Goal: Information Seeking & Learning: Learn about a topic

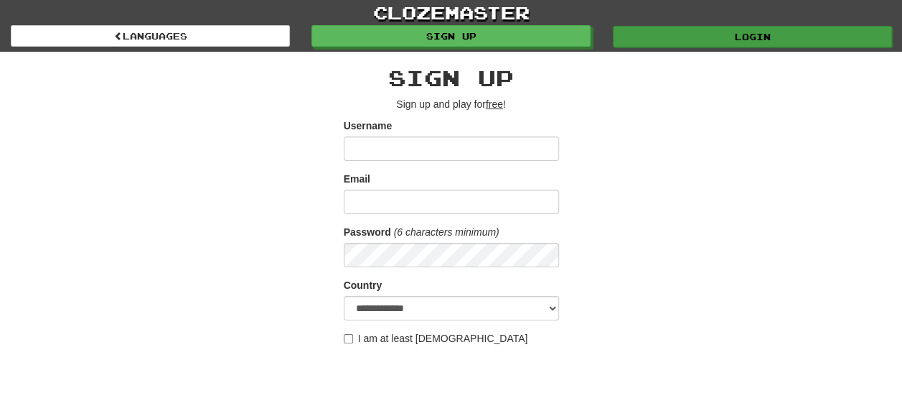
type input "********"
click at [748, 32] on link "Login" at bounding box center [752, 37] width 279 height 22
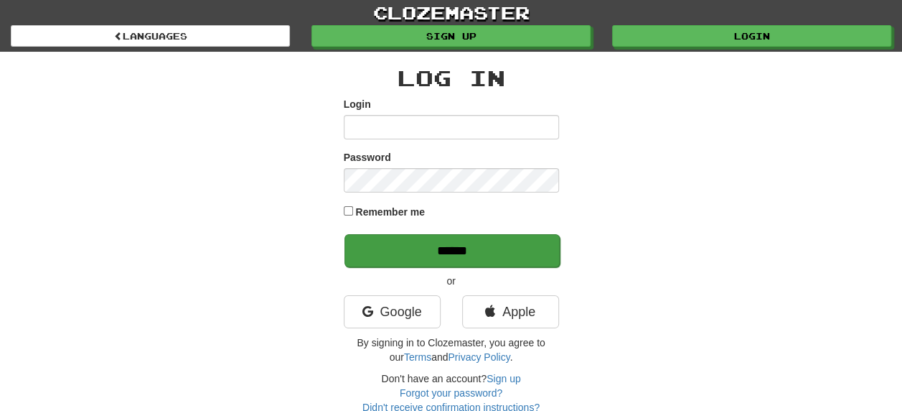
type input "********"
click at [422, 245] on input "******" at bounding box center [452, 250] width 215 height 33
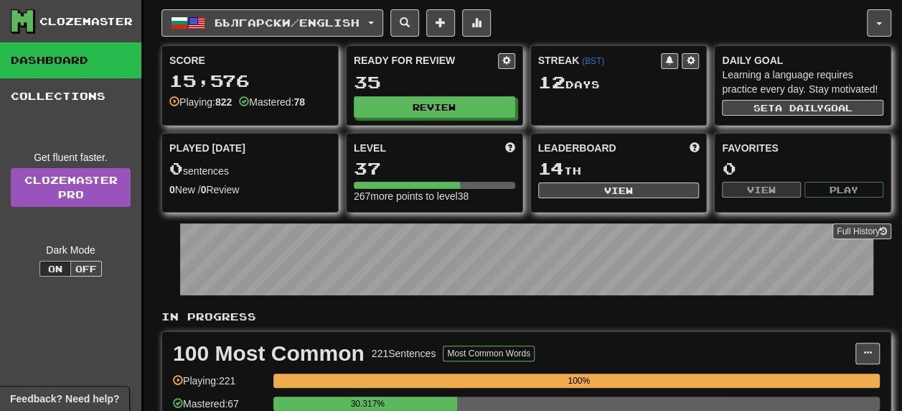
drag, startPoint x: 59, startPoint y: 351, endPoint x: 73, endPoint y: 334, distance: 21.9
click at [431, 106] on button "Review" at bounding box center [435, 108] width 161 height 22
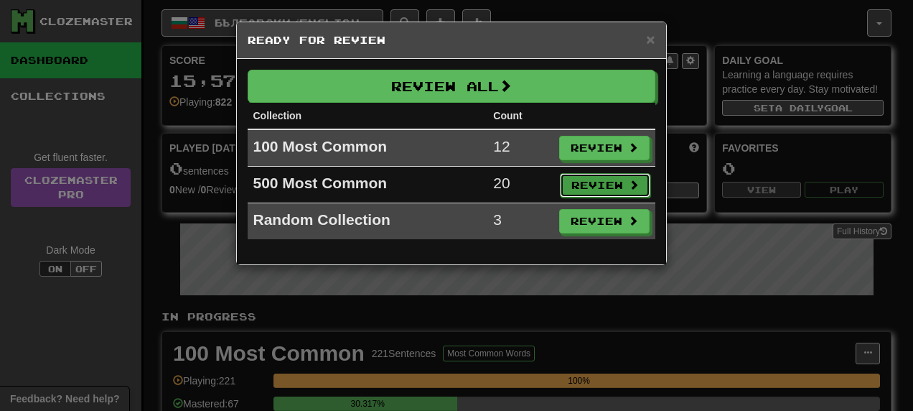
click at [594, 183] on button "Review" at bounding box center [605, 185] width 90 height 24
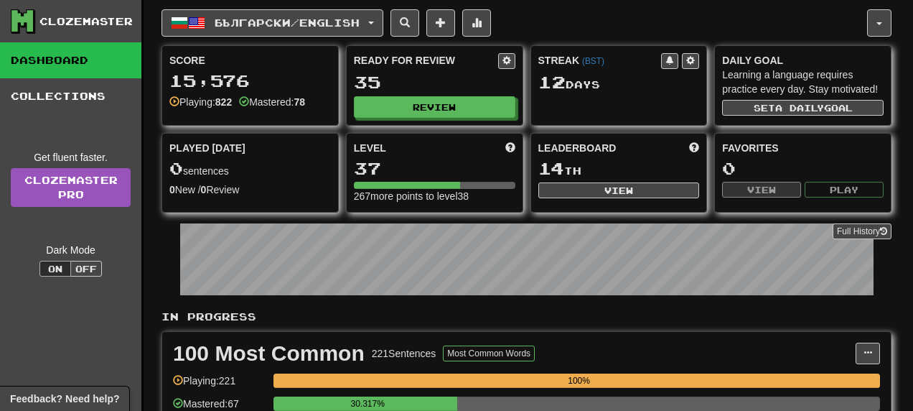
select select "**"
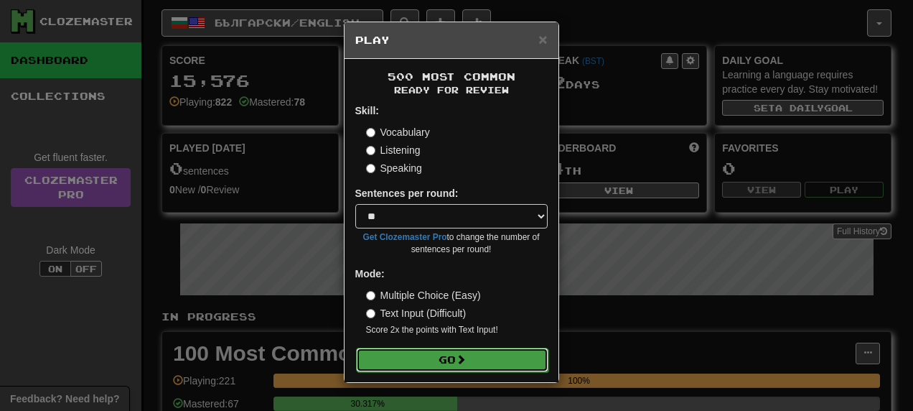
click at [445, 366] on button "Go" at bounding box center [452, 359] width 192 height 24
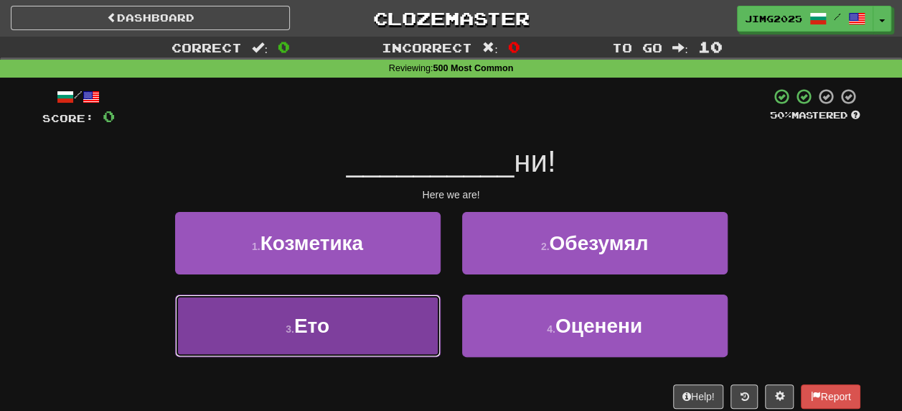
click at [317, 320] on span "Ето" at bounding box center [311, 325] width 35 height 22
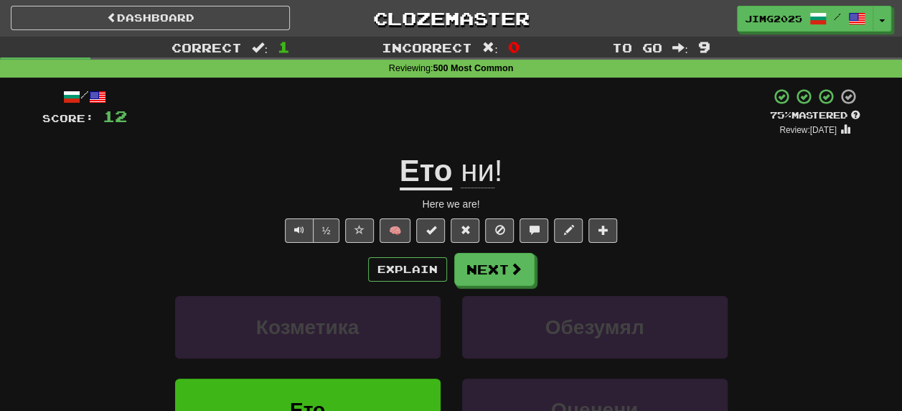
click at [207, 233] on div "½ 🧠" at bounding box center [451, 230] width 818 height 24
click at [519, 268] on span at bounding box center [516, 269] width 13 height 13
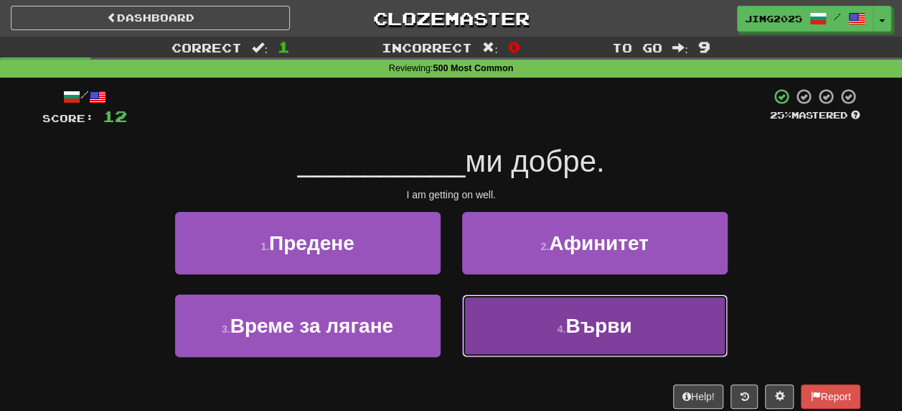
click at [581, 332] on span "Върви" at bounding box center [599, 325] width 66 height 22
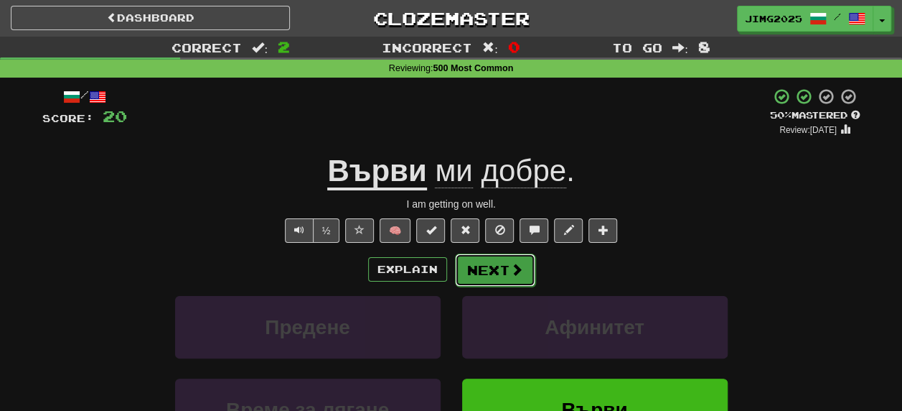
click at [510, 264] on span at bounding box center [516, 269] width 13 height 13
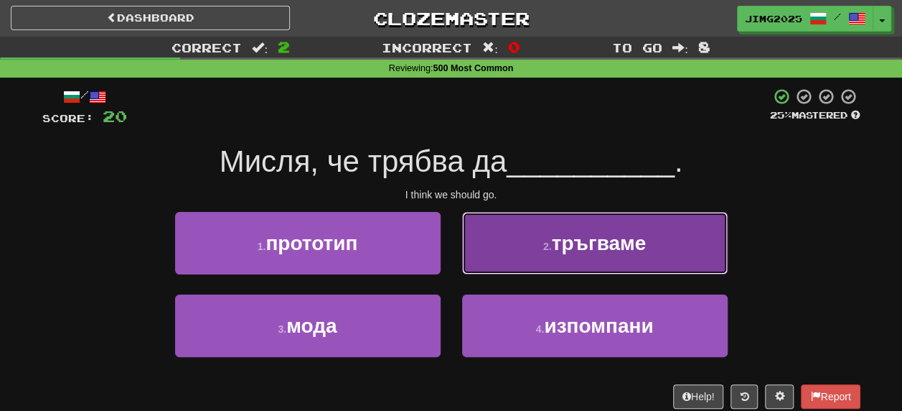
click at [575, 244] on span "тръгваме" at bounding box center [599, 243] width 95 height 22
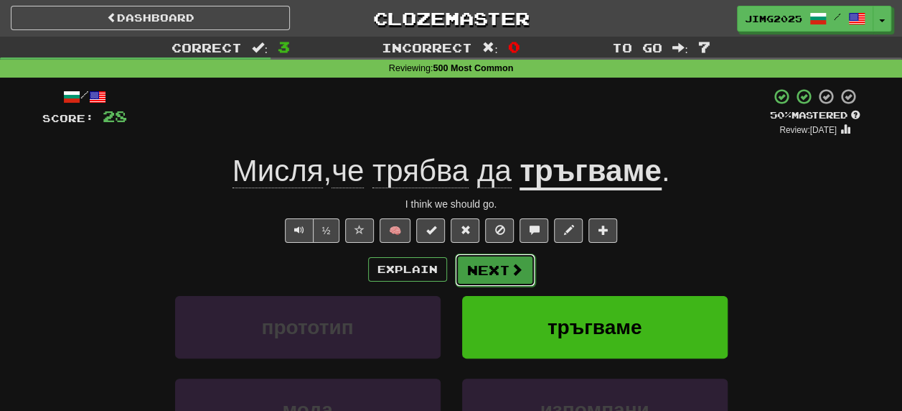
click at [491, 271] on button "Next" at bounding box center [495, 269] width 80 height 33
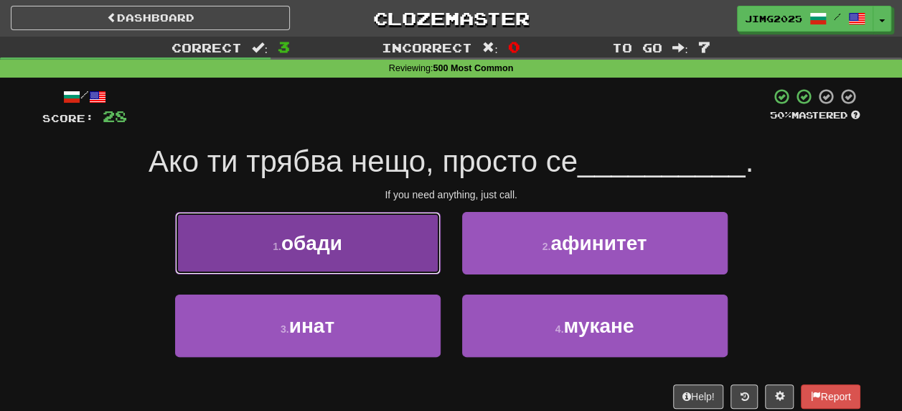
click at [317, 246] on span "обади" at bounding box center [311, 243] width 61 height 22
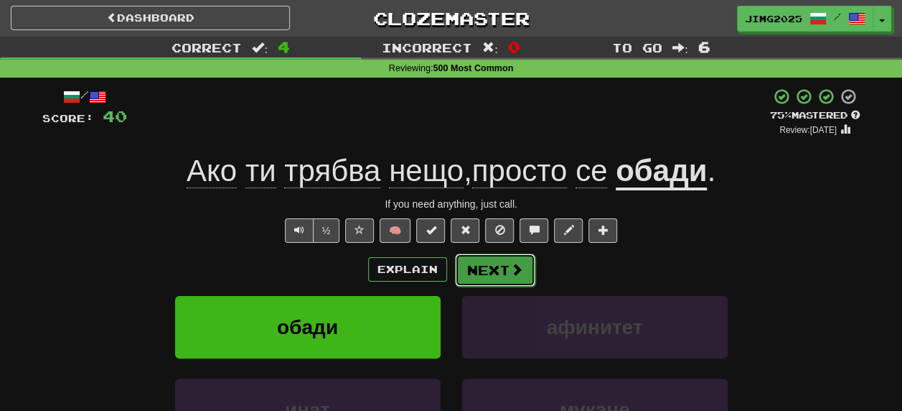
click at [488, 273] on button "Next" at bounding box center [495, 269] width 80 height 33
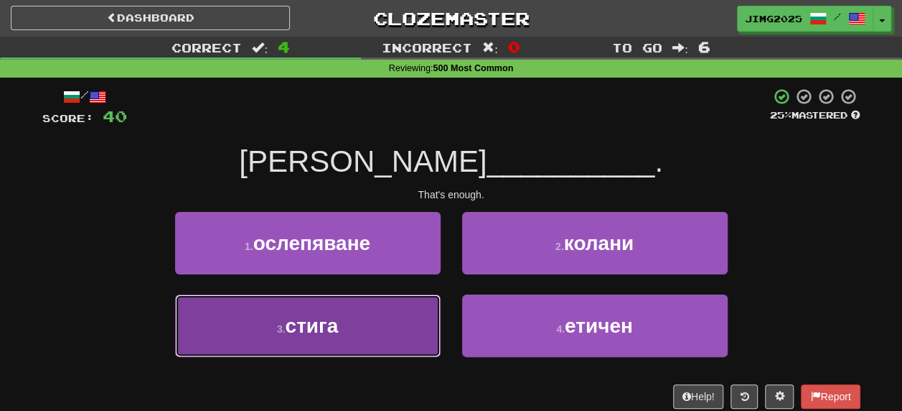
click at [305, 325] on span "стига" at bounding box center [311, 325] width 53 height 22
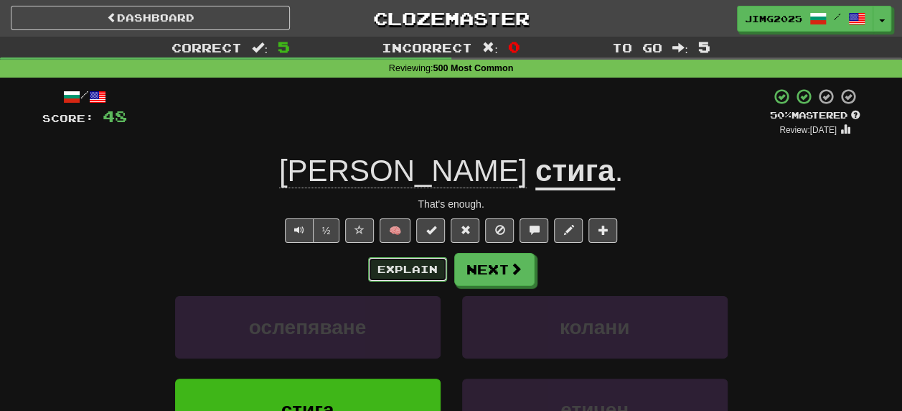
click at [423, 268] on button "Explain" at bounding box center [407, 269] width 79 height 24
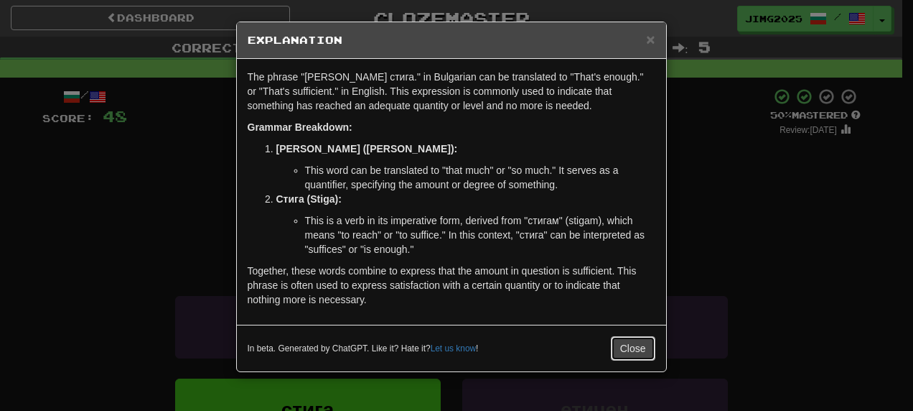
click at [637, 351] on button "Close" at bounding box center [633, 348] width 44 height 24
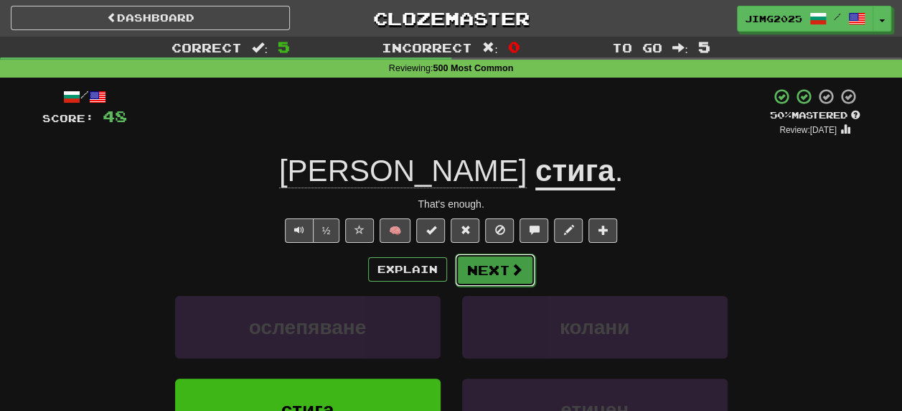
click at [494, 265] on button "Next" at bounding box center [495, 269] width 80 height 33
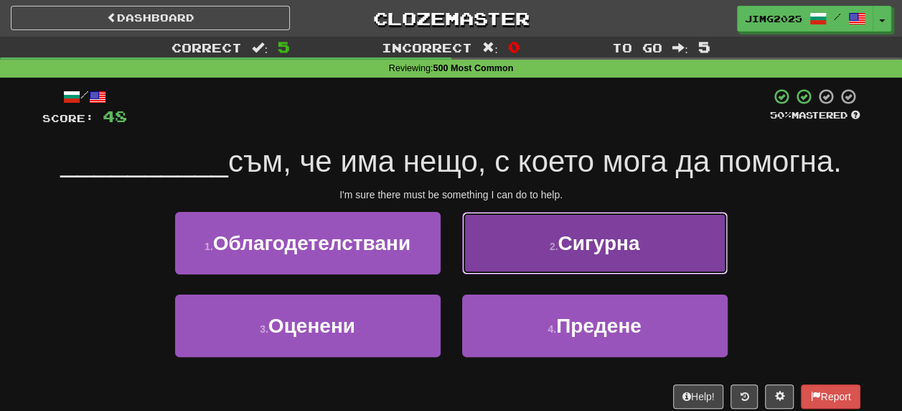
click at [560, 245] on span "Сигурна" at bounding box center [599, 243] width 82 height 22
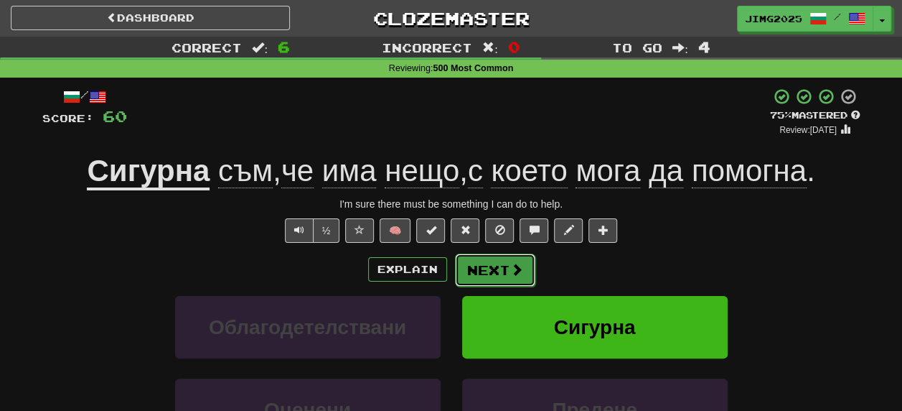
click at [484, 268] on button "Next" at bounding box center [495, 269] width 80 height 33
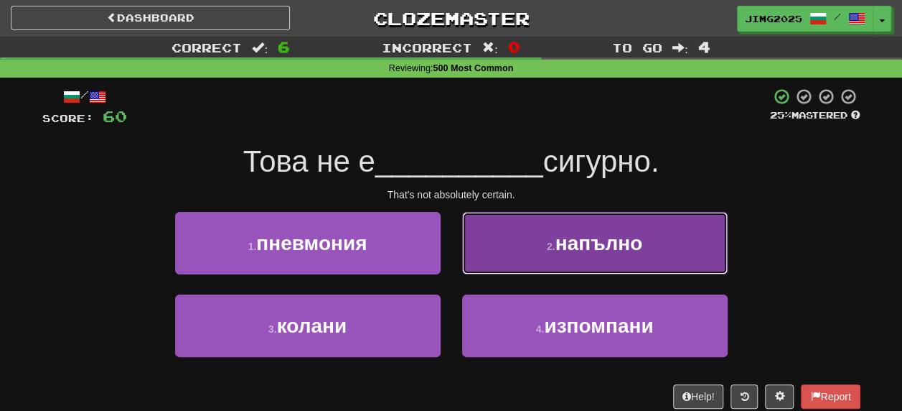
click at [596, 248] on span "напълно" at bounding box center [600, 243] width 88 height 22
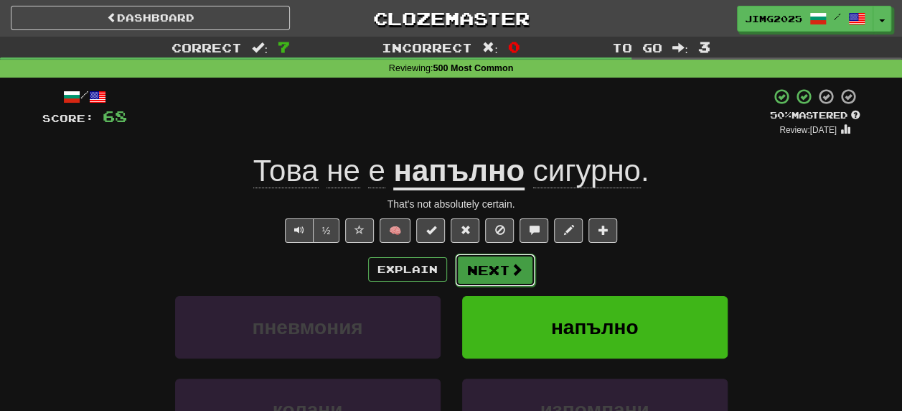
click at [481, 268] on button "Next" at bounding box center [495, 269] width 80 height 33
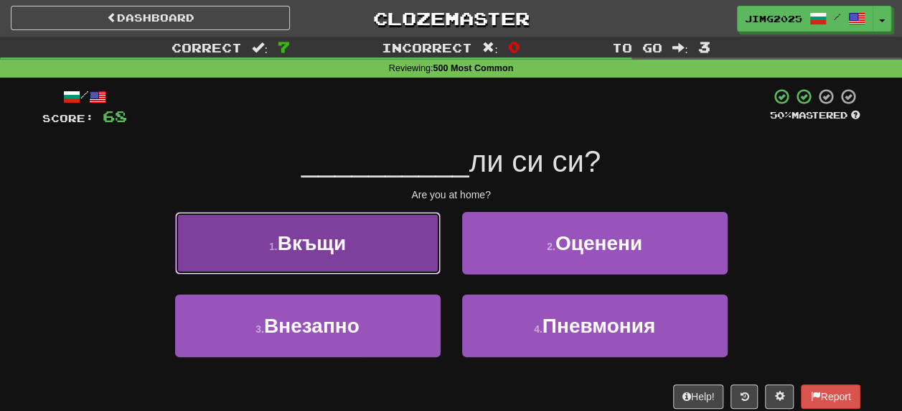
click at [301, 245] on span "Вкъщи" at bounding box center [312, 243] width 68 height 22
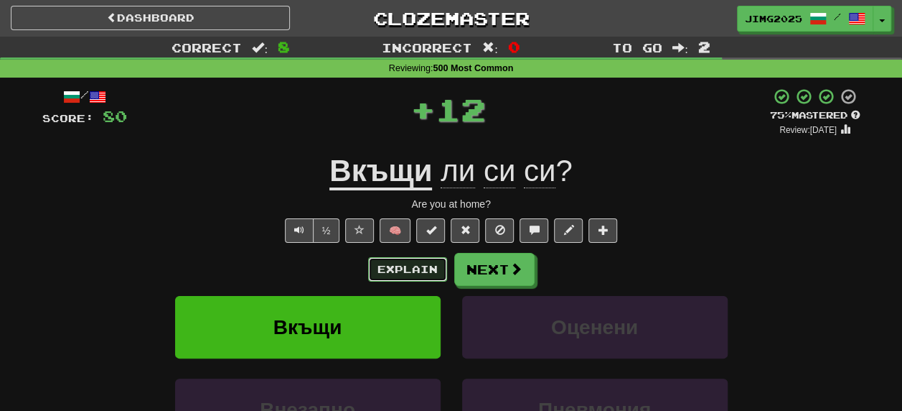
click at [425, 268] on button "Explain" at bounding box center [407, 269] width 79 height 24
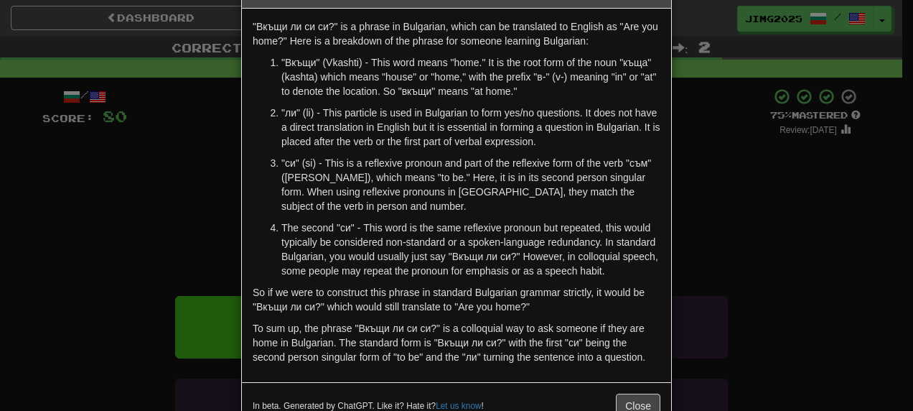
scroll to position [89, 0]
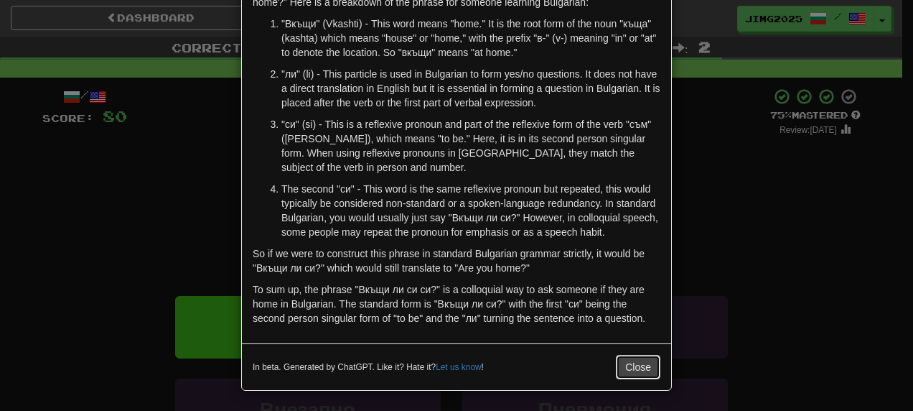
click at [627, 362] on button "Close" at bounding box center [638, 367] width 44 height 24
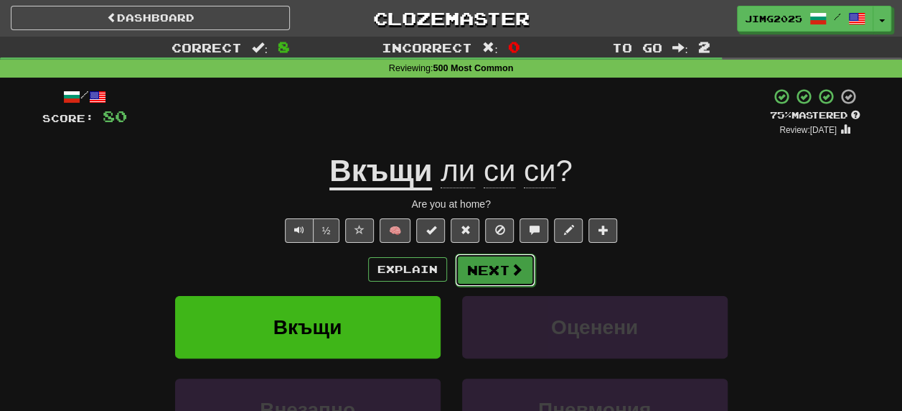
click at [485, 270] on button "Next" at bounding box center [495, 269] width 80 height 33
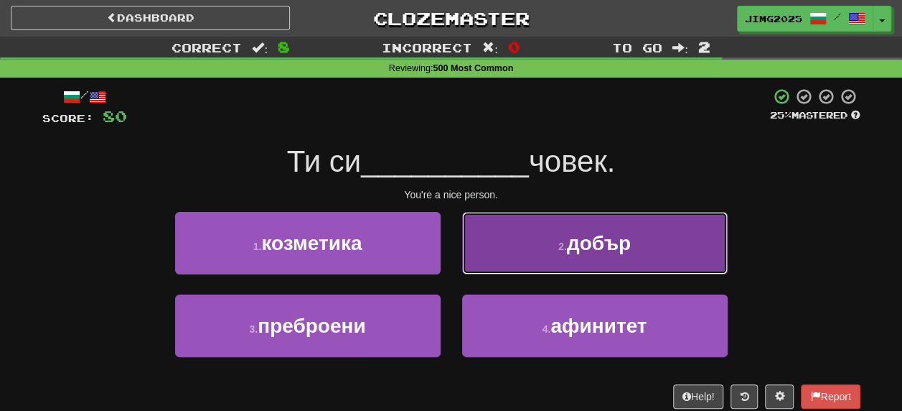
click at [587, 240] on span "добър" at bounding box center [599, 243] width 64 height 22
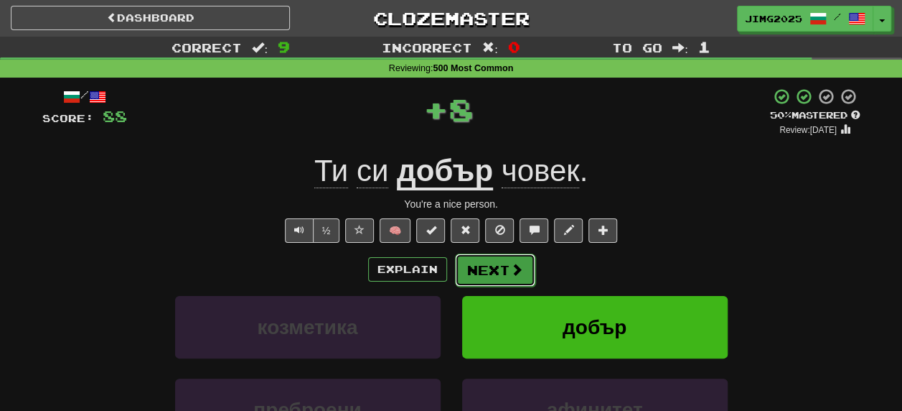
click at [506, 269] on button "Next" at bounding box center [495, 269] width 80 height 33
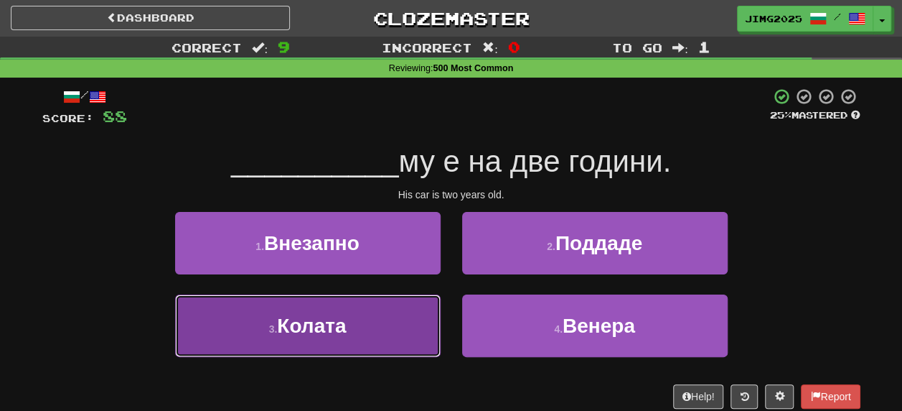
click at [318, 323] on span "Колата" at bounding box center [311, 325] width 69 height 22
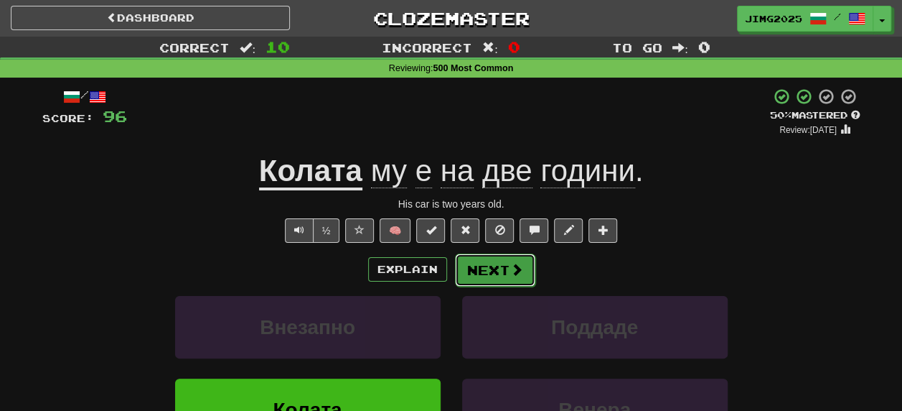
click at [505, 264] on button "Next" at bounding box center [495, 269] width 80 height 33
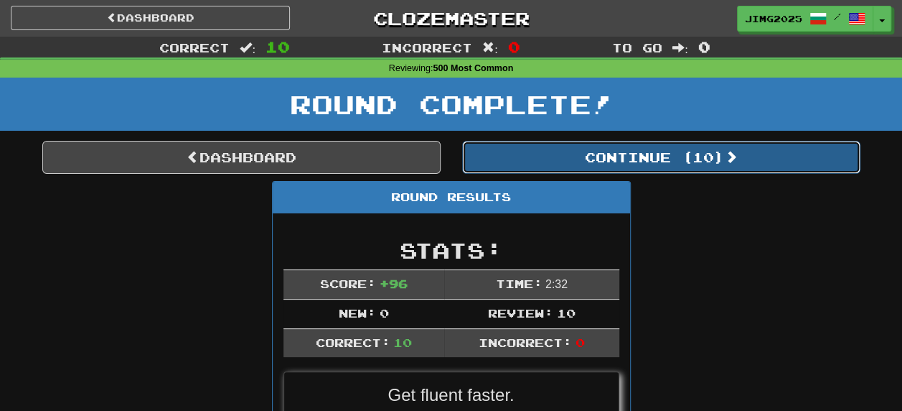
click at [695, 147] on button "Continue ( 10 )" at bounding box center [661, 157] width 398 height 33
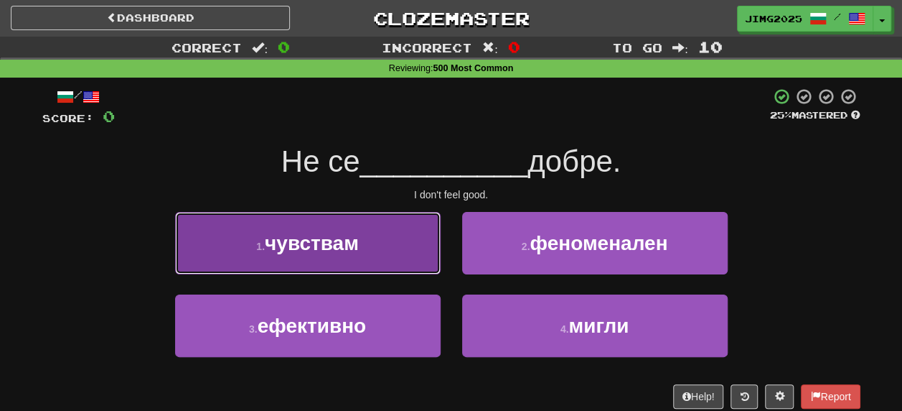
click at [350, 241] on span "чувствам" at bounding box center [312, 243] width 94 height 22
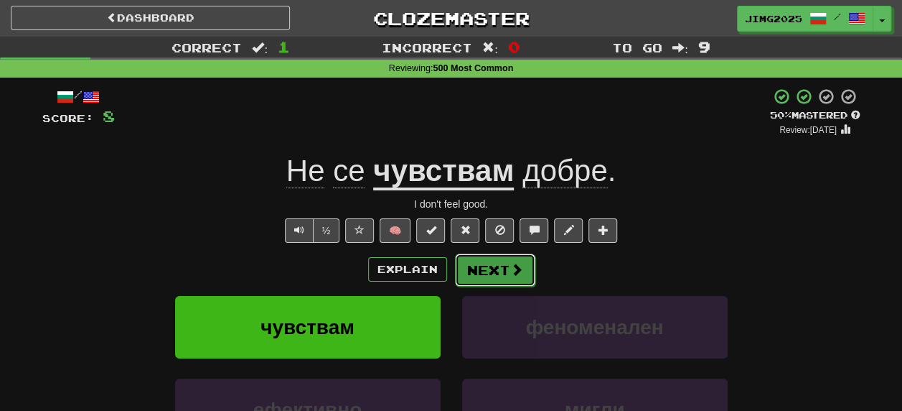
click at [492, 276] on button "Next" at bounding box center [495, 269] width 80 height 33
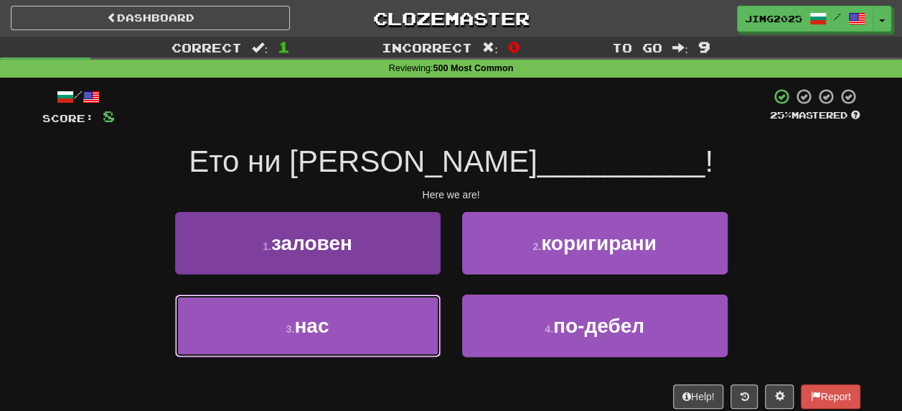
click at [309, 323] on span "нас" at bounding box center [311, 325] width 34 height 22
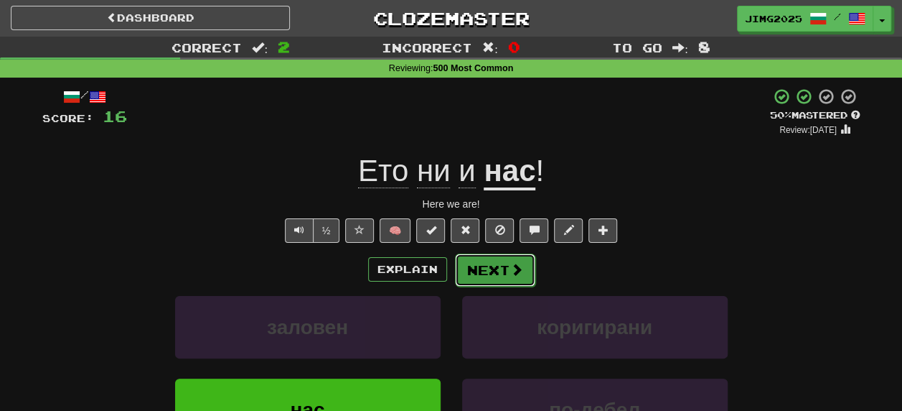
click at [491, 281] on button "Next" at bounding box center [495, 269] width 80 height 33
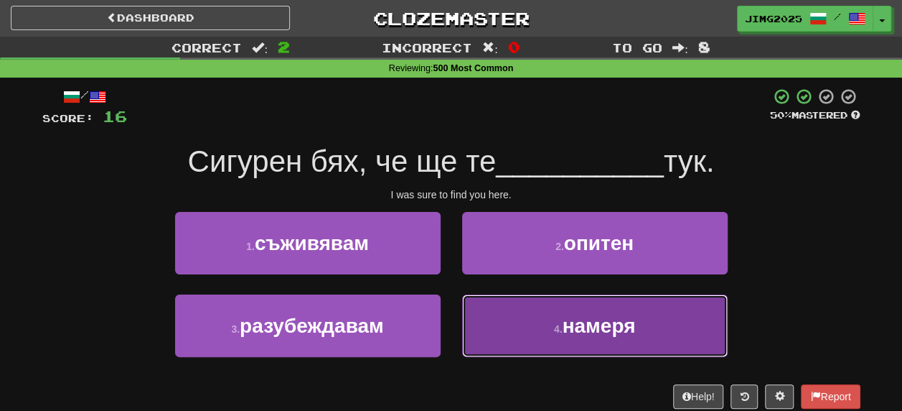
click at [588, 329] on span "намеря" at bounding box center [598, 325] width 73 height 22
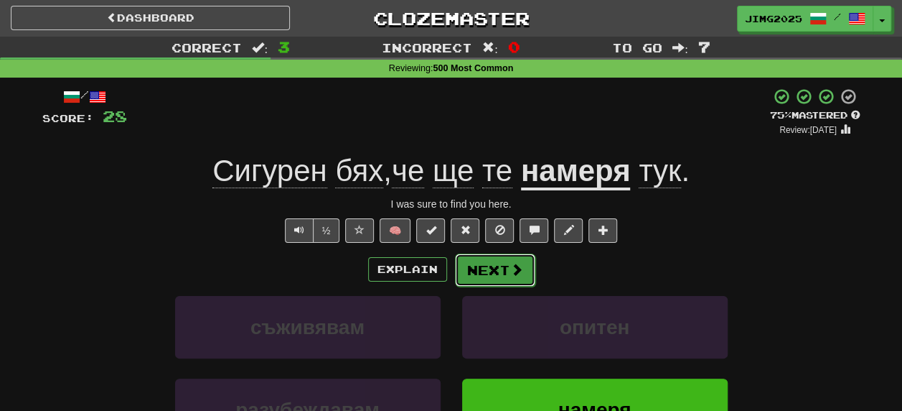
click at [497, 269] on button "Next" at bounding box center [495, 269] width 80 height 33
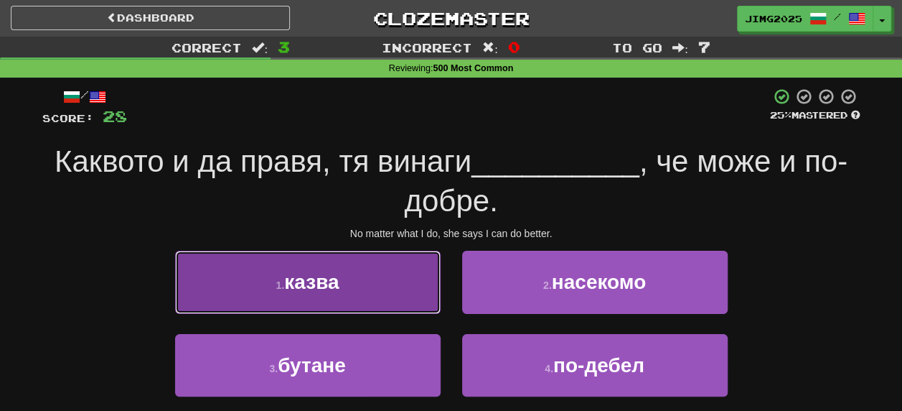
click at [316, 284] on span "казва" at bounding box center [311, 282] width 55 height 22
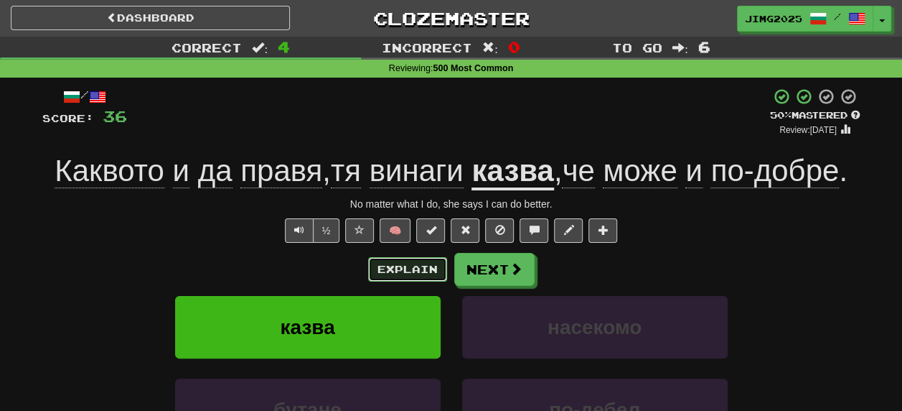
click at [416, 273] on button "Explain" at bounding box center [407, 269] width 79 height 24
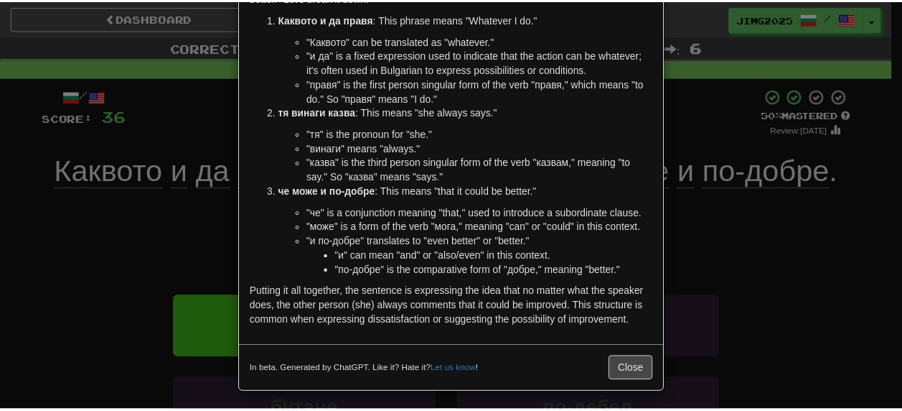
scroll to position [111, 0]
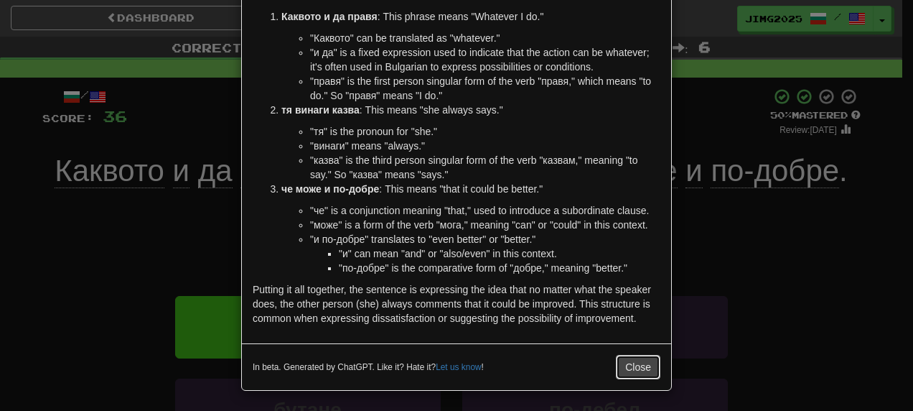
click at [634, 366] on button "Close" at bounding box center [638, 367] width 44 height 24
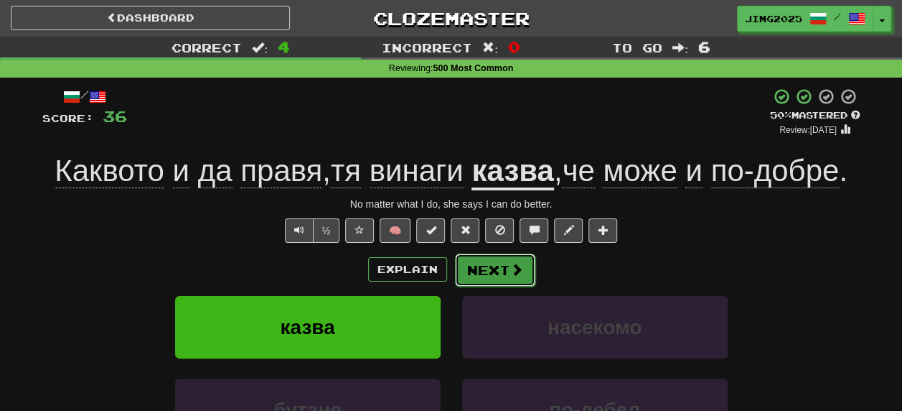
click at [495, 274] on button "Next" at bounding box center [495, 269] width 80 height 33
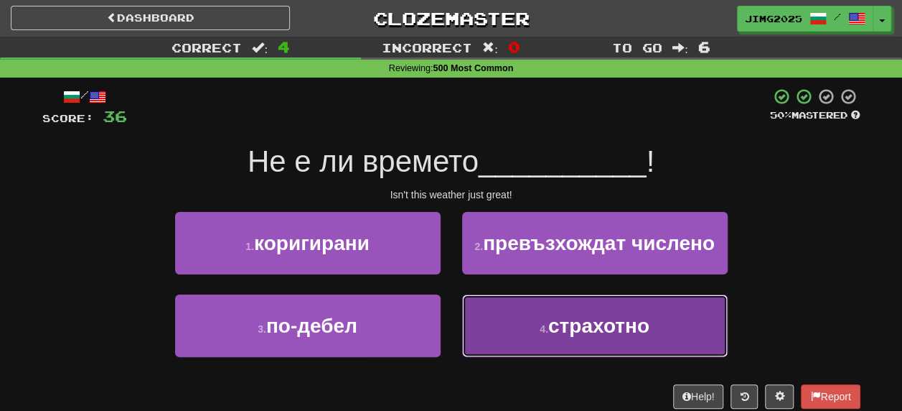
click at [616, 324] on span "страхотно" at bounding box center [598, 325] width 101 height 22
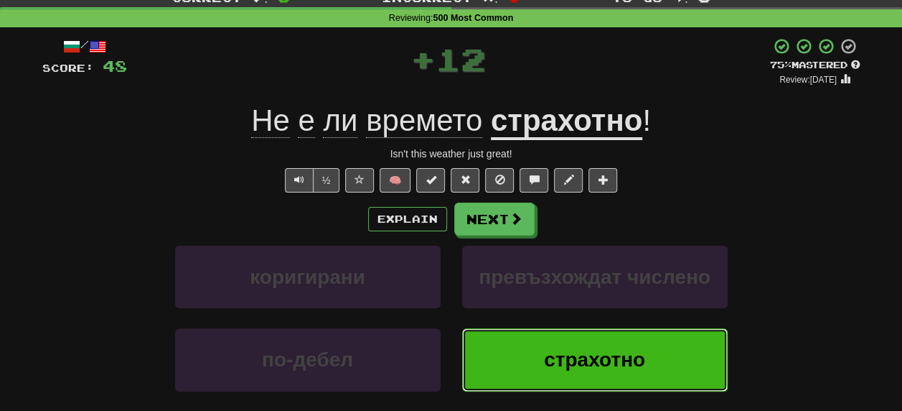
scroll to position [72, 0]
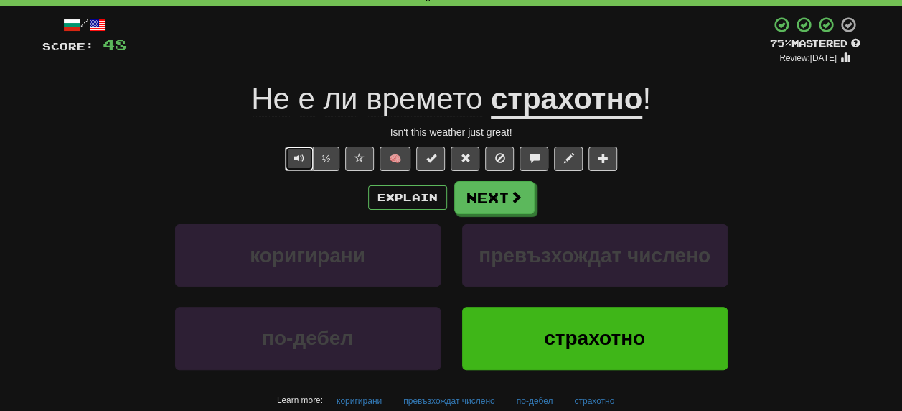
click at [291, 157] on button "Text-to-speech controls" at bounding box center [299, 158] width 29 height 24
click at [502, 201] on button "Next" at bounding box center [495, 198] width 80 height 33
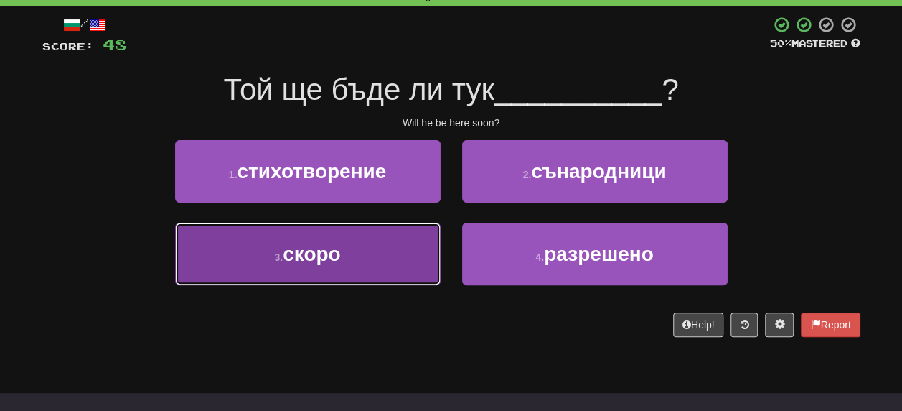
click at [317, 261] on span "скоро" at bounding box center [312, 254] width 58 height 22
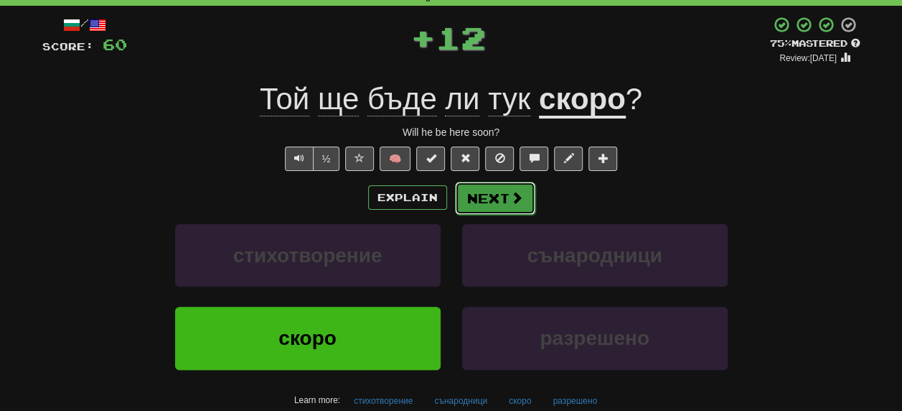
click at [517, 196] on span at bounding box center [516, 197] width 13 height 13
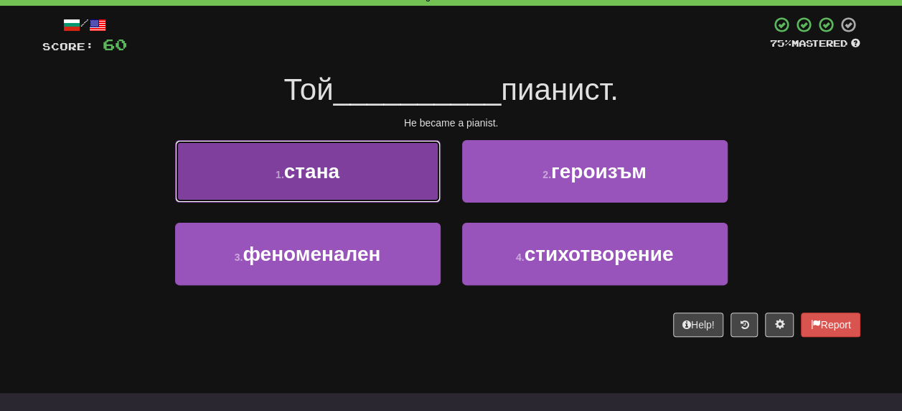
click at [291, 179] on span "стана" at bounding box center [311, 171] width 55 height 22
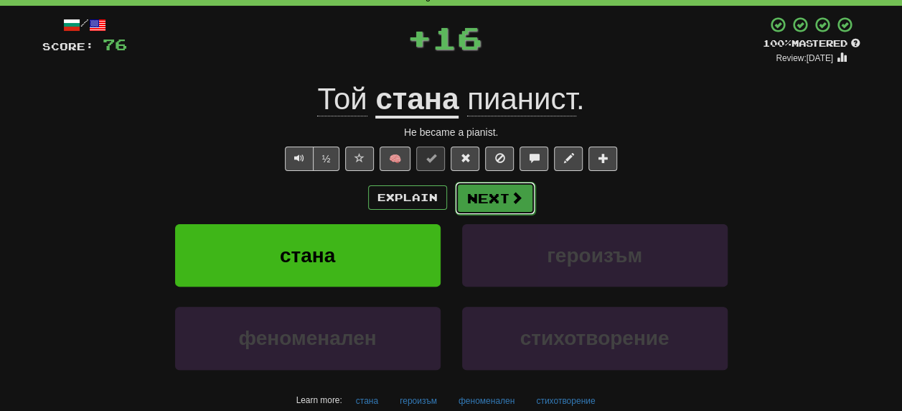
click at [505, 200] on button "Next" at bounding box center [495, 198] width 80 height 33
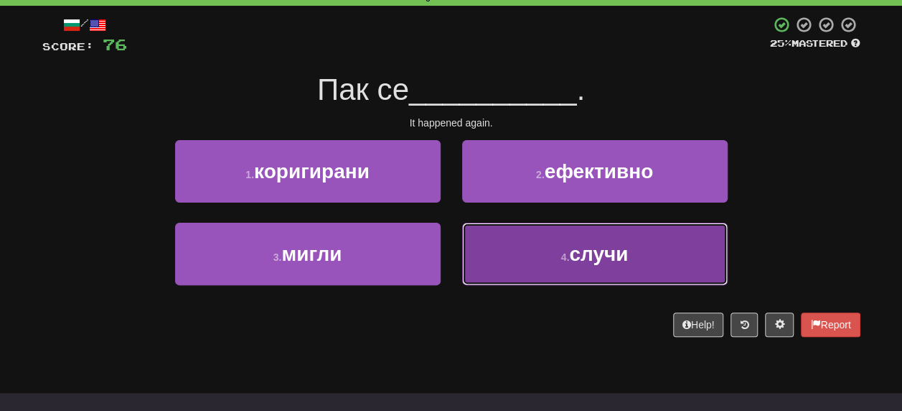
click at [592, 256] on span "случи" at bounding box center [598, 254] width 59 height 22
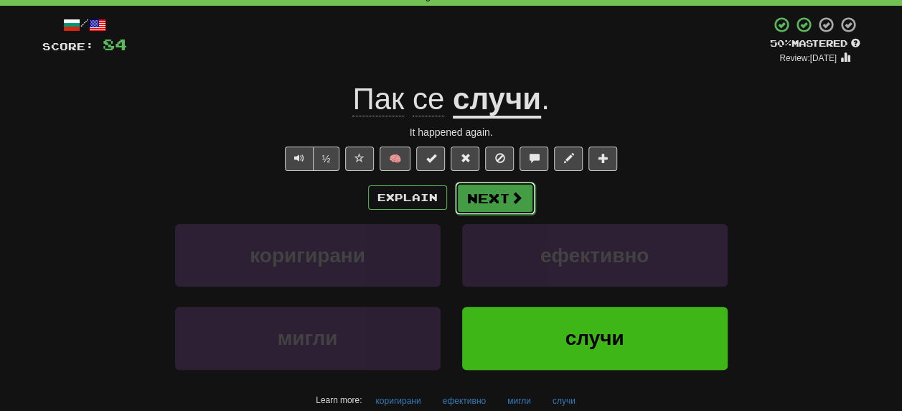
click at [498, 201] on button "Next" at bounding box center [495, 198] width 80 height 33
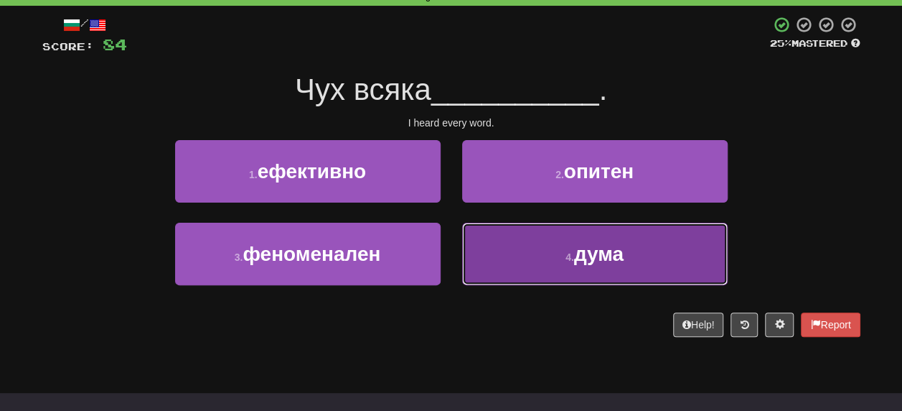
click at [593, 256] on span "дума" at bounding box center [599, 254] width 50 height 22
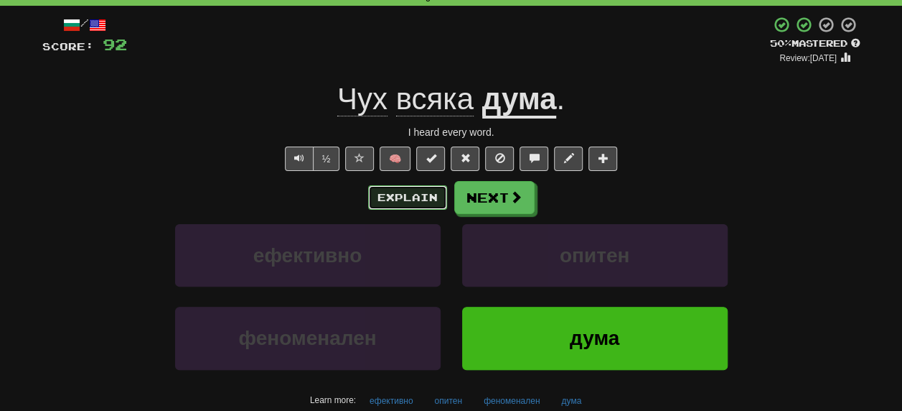
click at [380, 196] on button "Explain" at bounding box center [407, 197] width 79 height 24
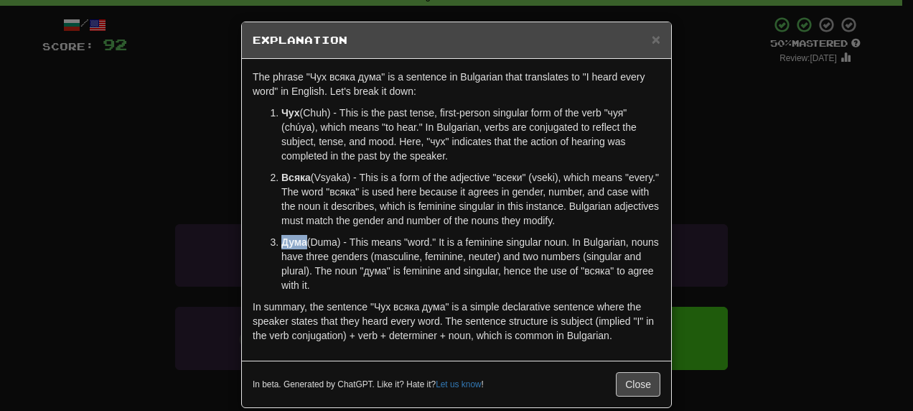
drag, startPoint x: 278, startPoint y: 243, endPoint x: 300, endPoint y: 241, distance: 21.6
click at [300, 241] on strong "Дума" at bounding box center [294, 241] width 26 height 11
copy strong "Дума"
click at [281, 174] on strong "Всяка" at bounding box center [295, 177] width 29 height 11
drag, startPoint x: 276, startPoint y: 173, endPoint x: 305, endPoint y: 174, distance: 28.7
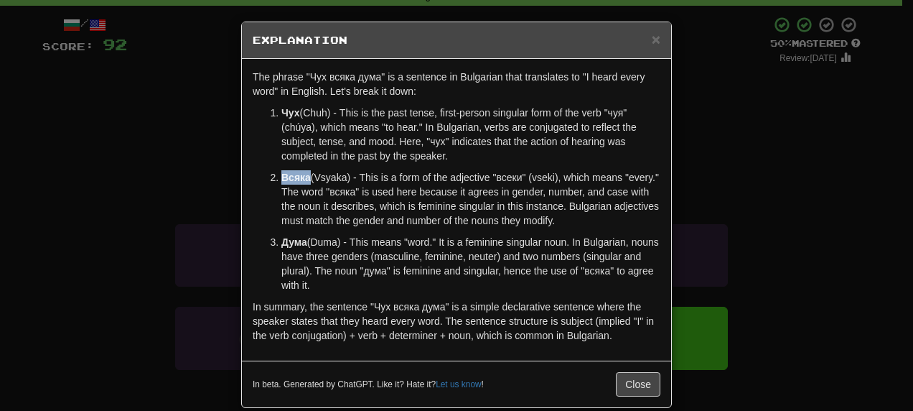
click at [305, 174] on p "Всяка (Vsyaka) - This is a form of the adjective "всеки" (vseki), which means "…" at bounding box center [470, 198] width 379 height 57
copy strong "Всяка"
click at [632, 376] on button "Close" at bounding box center [638, 384] width 44 height 24
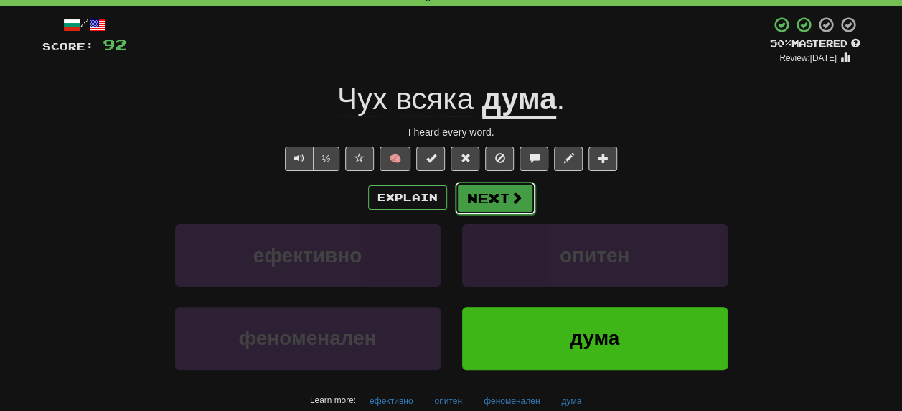
click at [491, 195] on button "Next" at bounding box center [495, 198] width 80 height 33
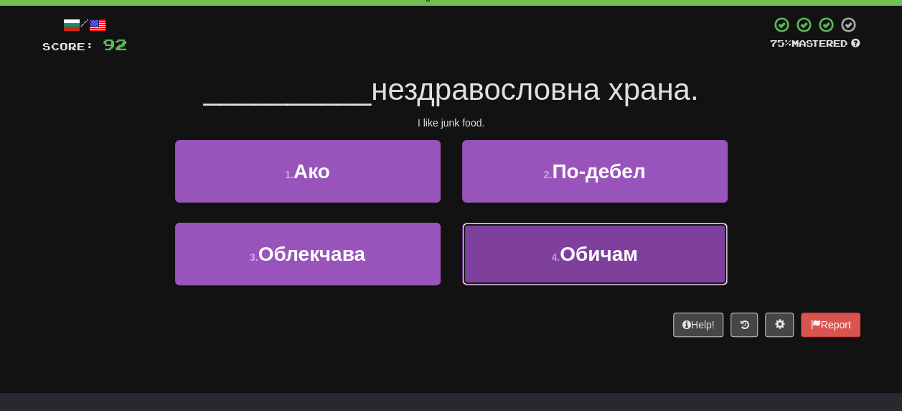
click at [619, 250] on span "Обичам" at bounding box center [599, 254] width 78 height 22
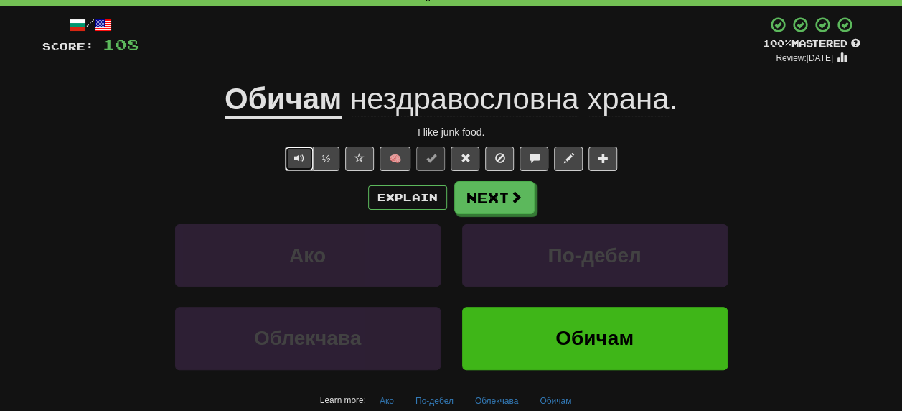
click at [296, 156] on span "Text-to-speech controls" at bounding box center [299, 158] width 10 height 10
click at [303, 154] on span "Text-to-speech controls" at bounding box center [299, 158] width 10 height 10
click at [502, 195] on button "Next" at bounding box center [494, 197] width 80 height 33
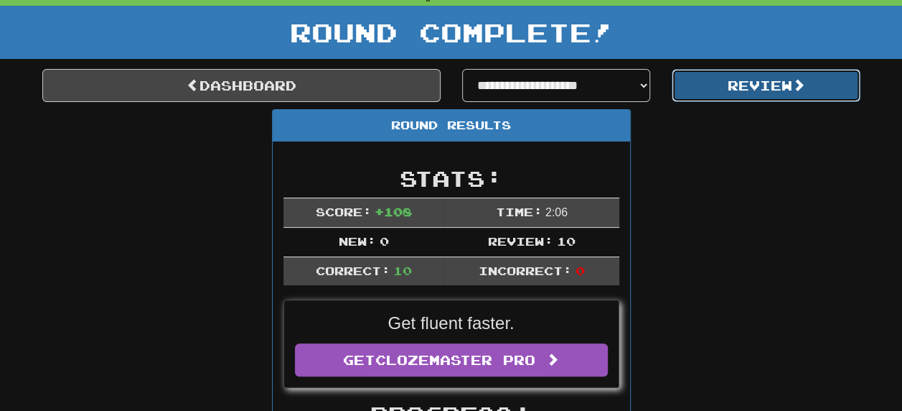
click at [763, 85] on button "Review" at bounding box center [766, 85] width 189 height 33
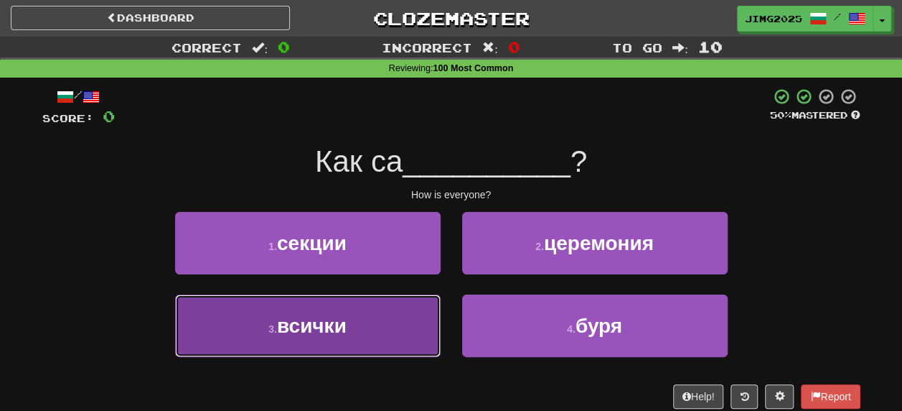
click at [289, 325] on span "всички" at bounding box center [312, 325] width 70 height 22
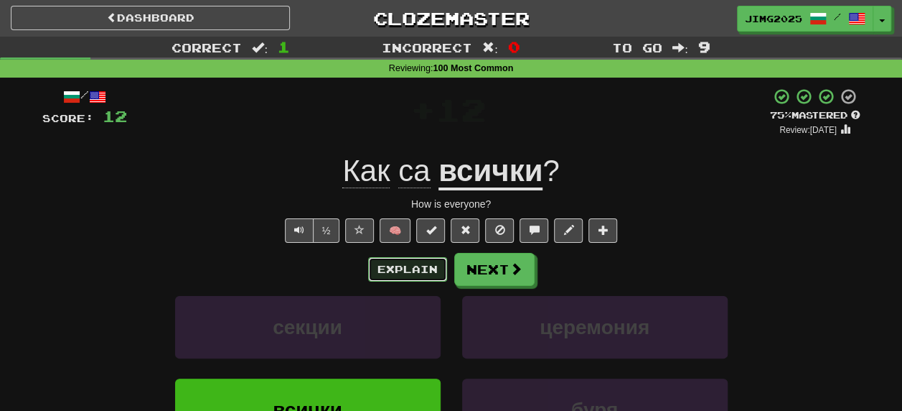
click at [396, 276] on button "Explain" at bounding box center [407, 269] width 79 height 24
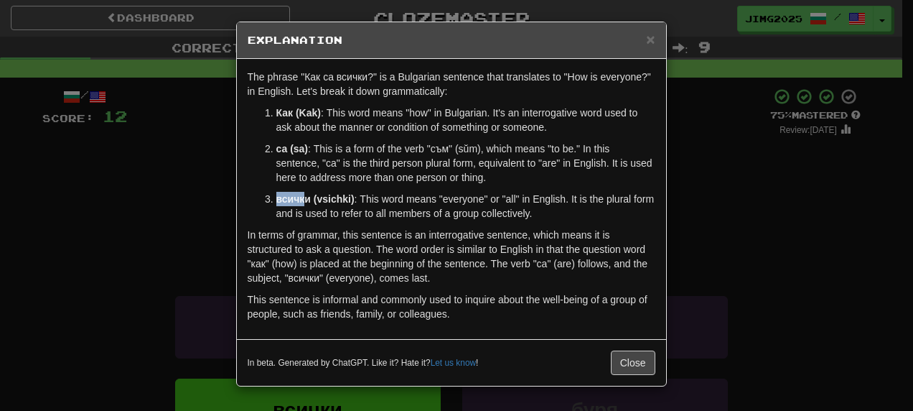
drag, startPoint x: 277, startPoint y: 199, endPoint x: 307, endPoint y: 198, distance: 30.2
click at [307, 198] on strong "всички (vsichki)" at bounding box center [315, 198] width 78 height 11
drag, startPoint x: 307, startPoint y: 198, endPoint x: 294, endPoint y: 200, distance: 13.7
click at [294, 200] on strong "всички (vsichki)" at bounding box center [315, 198] width 78 height 11
click at [278, 197] on strong "всички (vsichki)" at bounding box center [315, 198] width 78 height 11
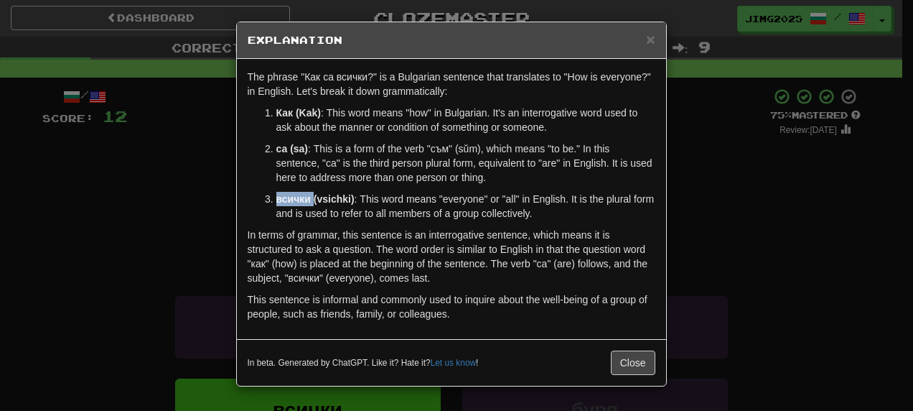
drag, startPoint x: 278, startPoint y: 197, endPoint x: 313, endPoint y: 197, distance: 34.5
click at [313, 197] on strong "всички (vsichki)" at bounding box center [315, 198] width 78 height 11
copy strong "всички"
click at [647, 362] on button "Close" at bounding box center [633, 362] width 44 height 24
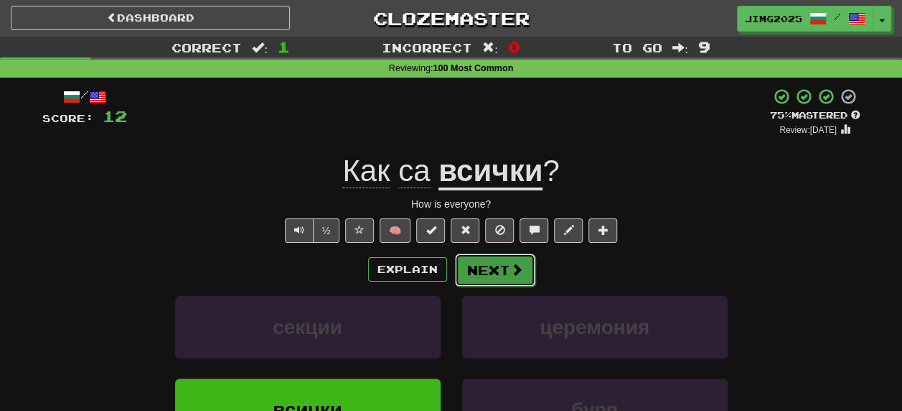
click at [510, 272] on span at bounding box center [516, 269] width 13 height 13
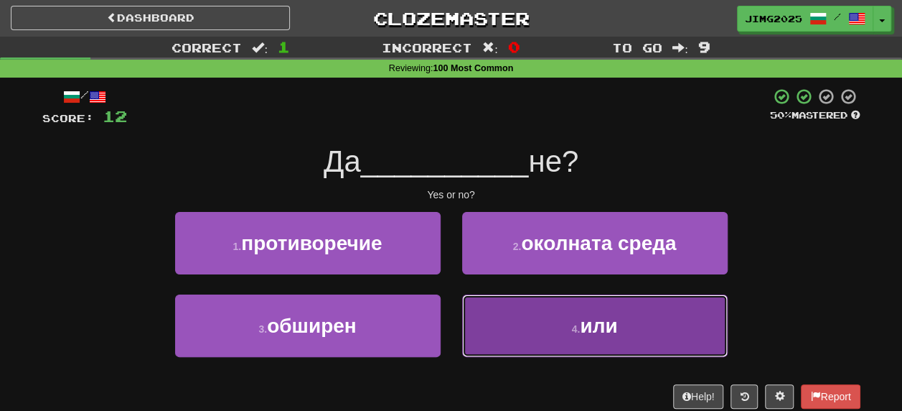
click at [594, 320] on span "или" at bounding box center [598, 325] width 37 height 22
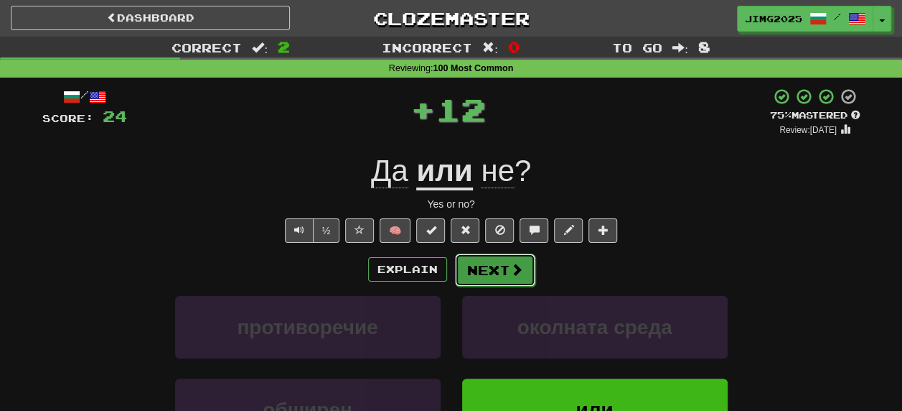
click at [497, 275] on button "Next" at bounding box center [495, 269] width 80 height 33
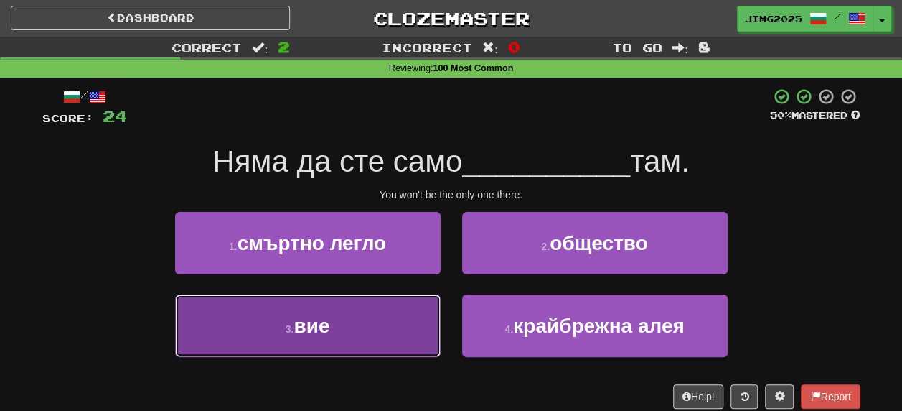
click at [302, 329] on span "вие" at bounding box center [312, 325] width 36 height 22
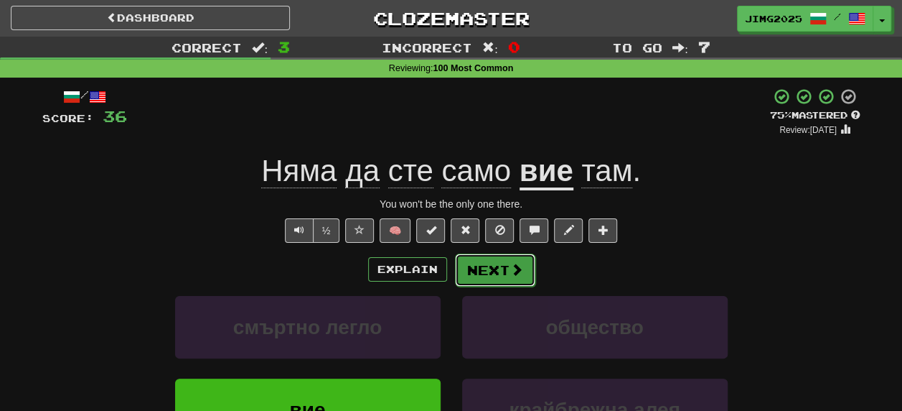
click at [495, 266] on button "Next" at bounding box center [495, 269] width 80 height 33
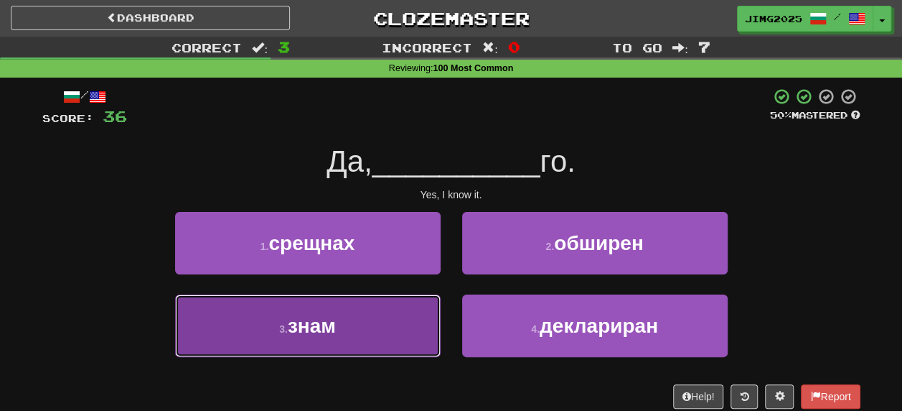
click at [305, 332] on span "знам" at bounding box center [312, 325] width 48 height 22
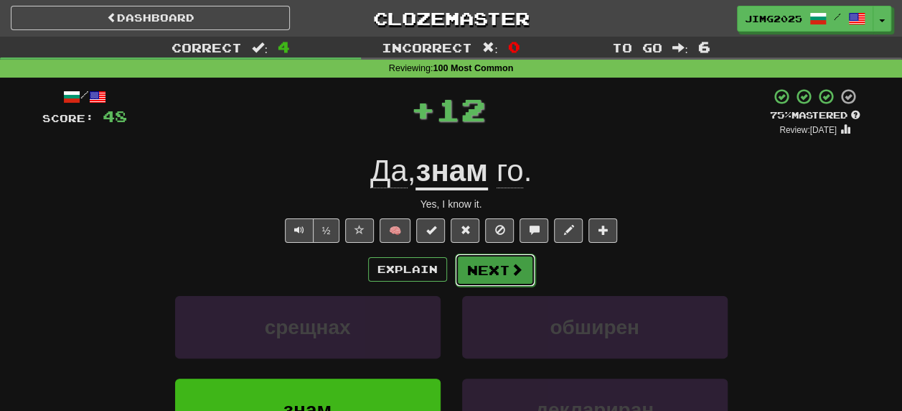
click at [490, 276] on button "Next" at bounding box center [495, 269] width 80 height 33
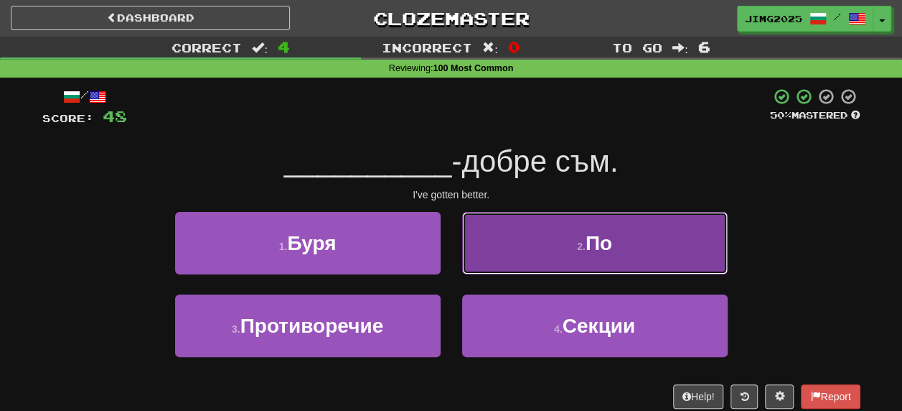
click at [594, 241] on span "По" at bounding box center [599, 243] width 27 height 22
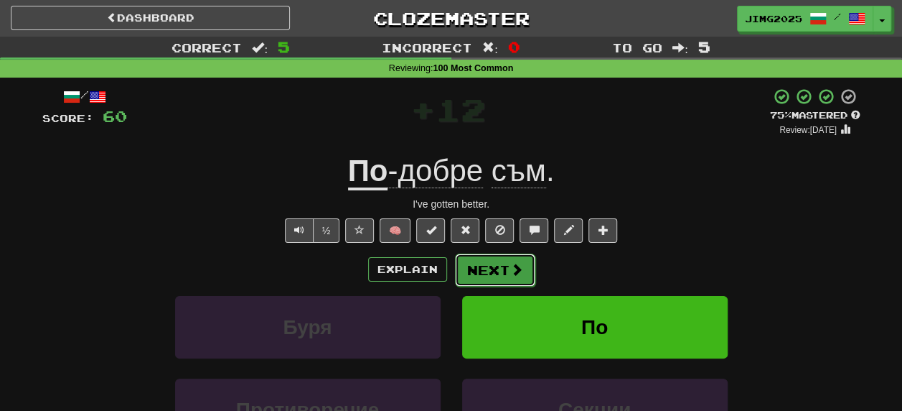
click at [479, 263] on button "Next" at bounding box center [495, 269] width 80 height 33
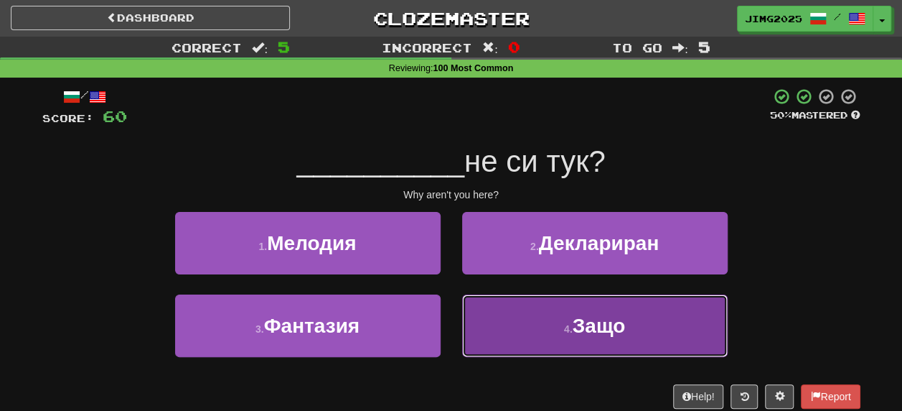
click at [604, 329] on span "Защо" at bounding box center [599, 325] width 52 height 22
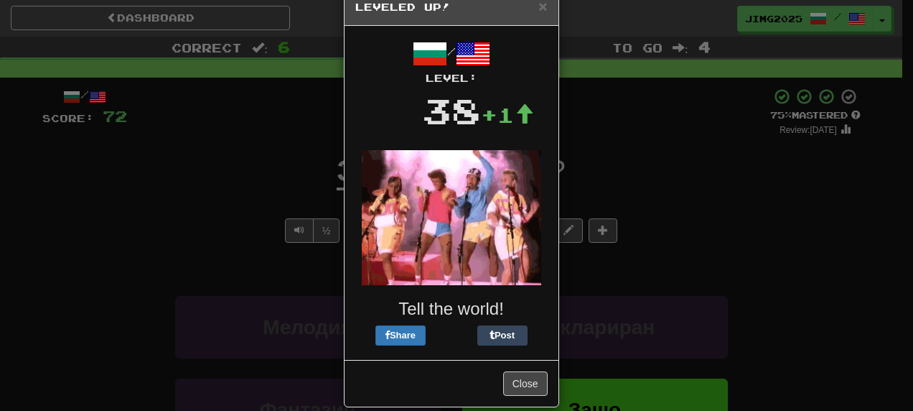
scroll to position [50, 0]
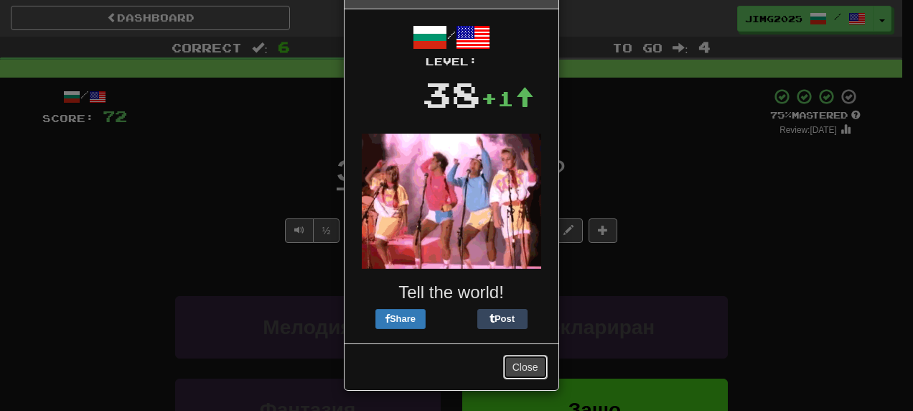
click at [513, 368] on button "Close" at bounding box center [525, 367] width 44 height 24
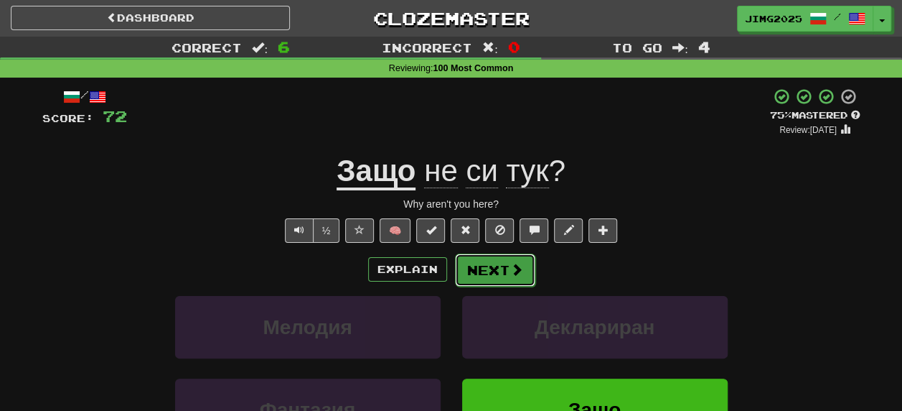
click at [484, 267] on button "Next" at bounding box center [495, 269] width 80 height 33
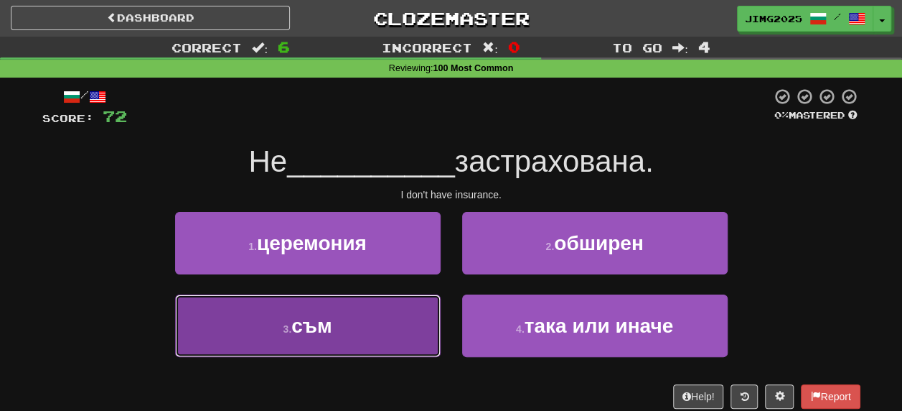
click at [306, 329] on span "съм" at bounding box center [311, 325] width 40 height 22
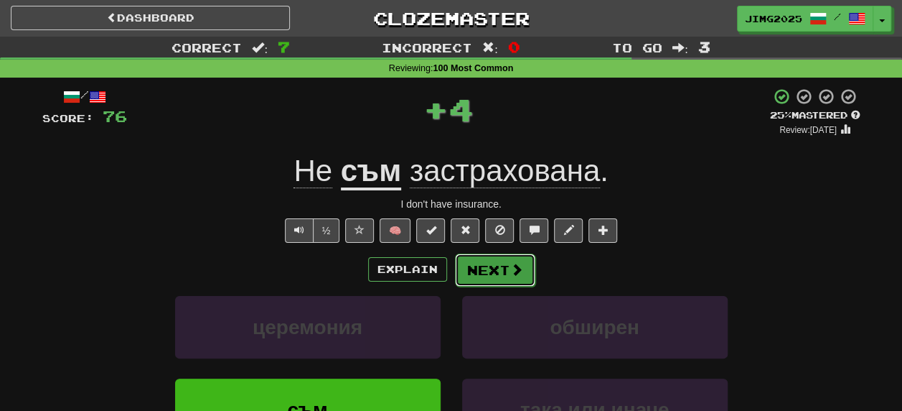
click at [500, 268] on button "Next" at bounding box center [495, 269] width 80 height 33
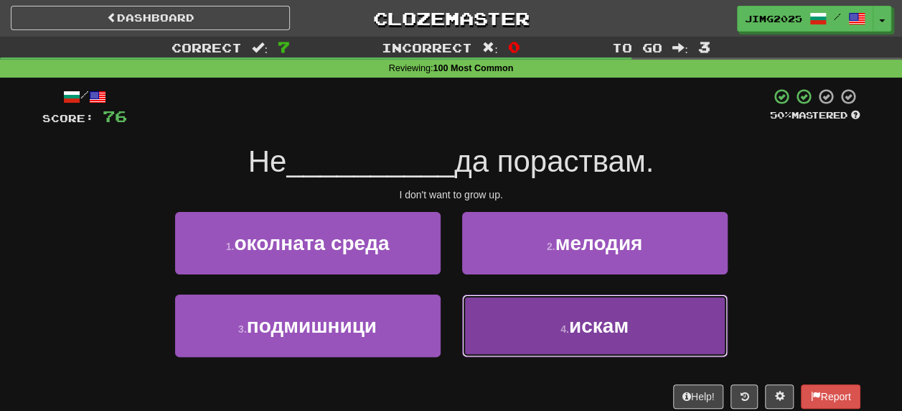
click at [583, 319] on span "искам" at bounding box center [599, 325] width 60 height 22
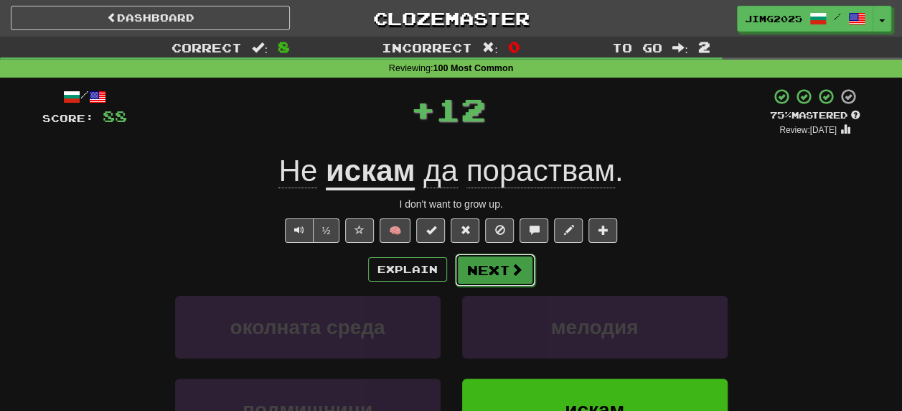
click at [495, 264] on button "Next" at bounding box center [495, 269] width 80 height 33
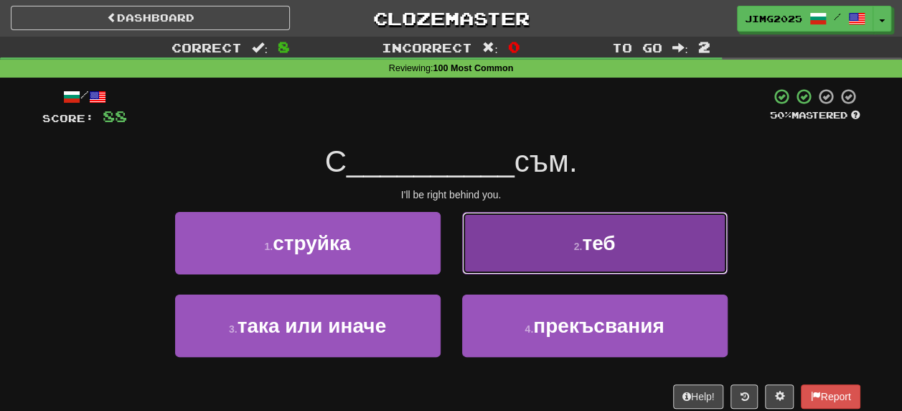
click at [607, 241] on span "теб" at bounding box center [598, 243] width 33 height 22
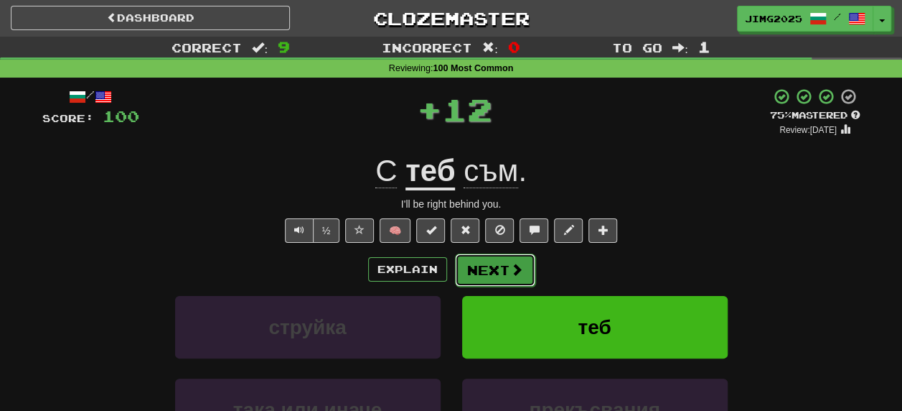
click at [506, 267] on button "Next" at bounding box center [495, 269] width 80 height 33
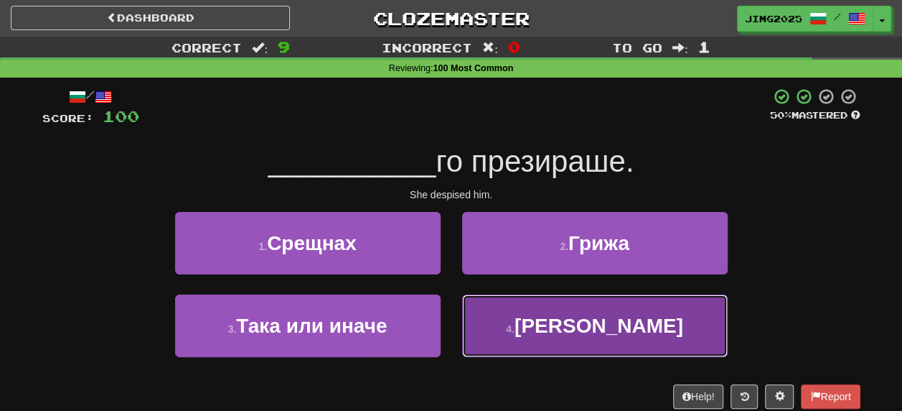
click at [594, 326] on span "Тя" at bounding box center [599, 325] width 169 height 22
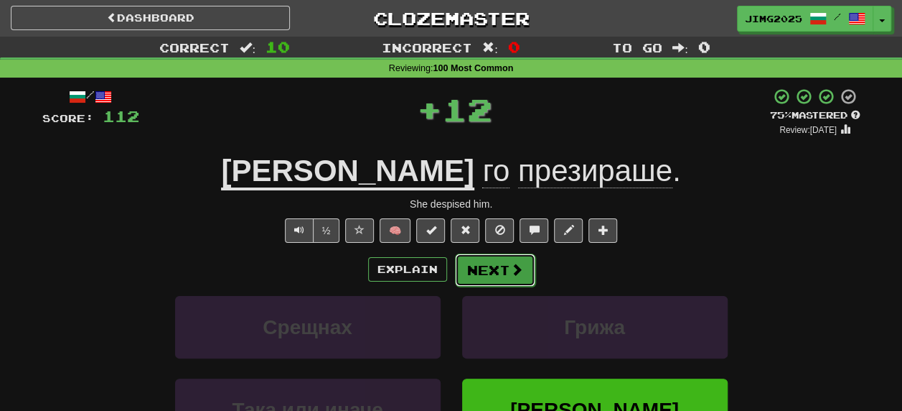
click at [505, 270] on button "Next" at bounding box center [495, 269] width 80 height 33
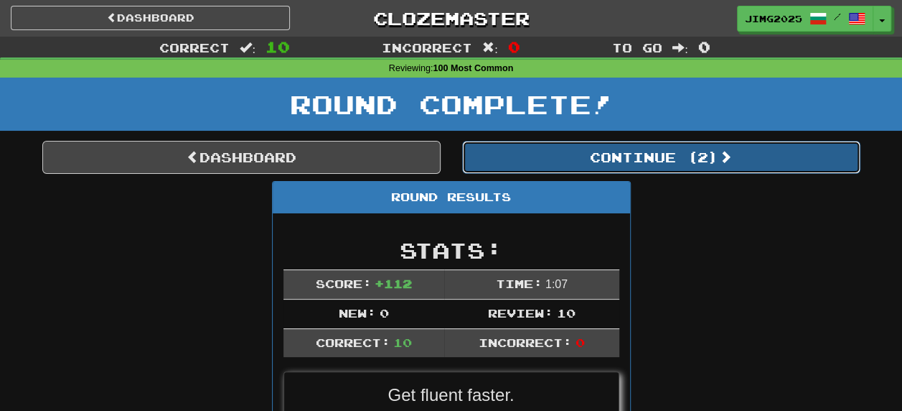
click at [665, 159] on button "Continue ( 2 )" at bounding box center [661, 157] width 398 height 33
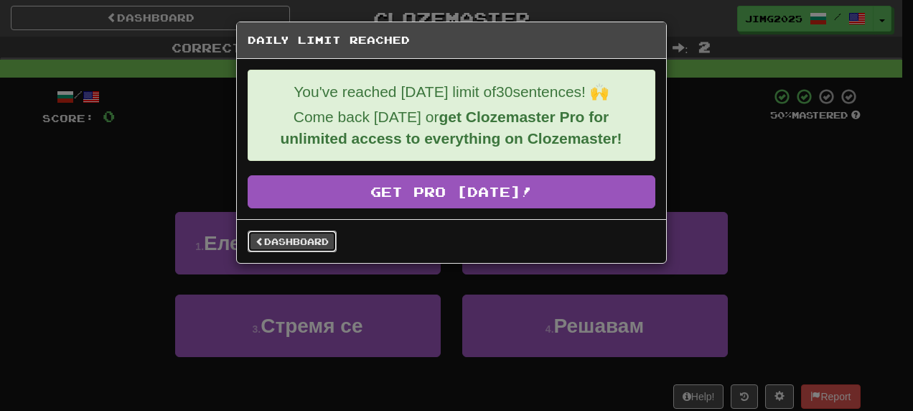
click at [284, 240] on link "Dashboard" at bounding box center [292, 241] width 89 height 22
